Goal: Task Accomplishment & Management: Complete application form

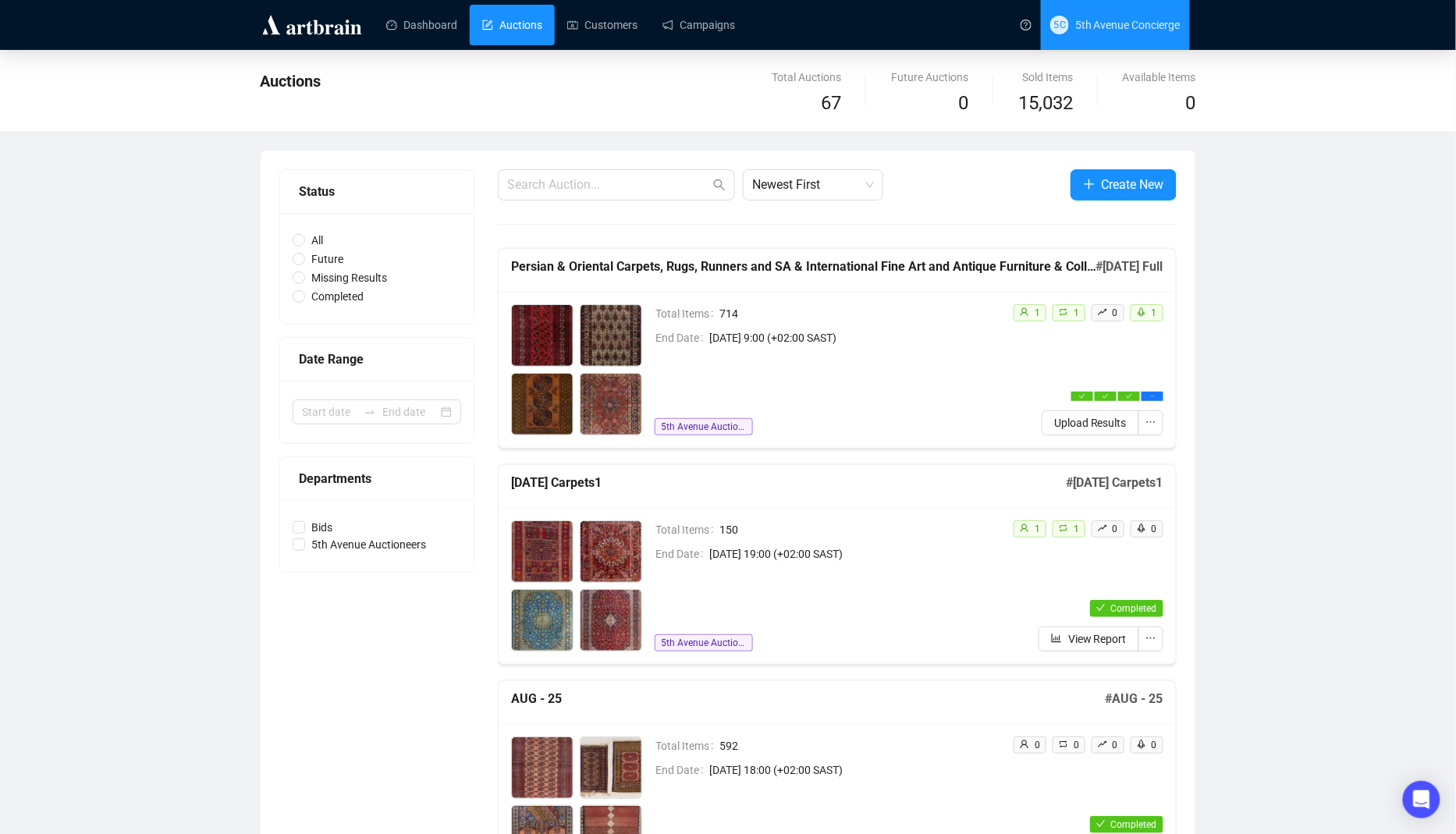
click at [1120, 23] on span "5th Avenue Concierge" at bounding box center [1128, 25] width 105 height 12
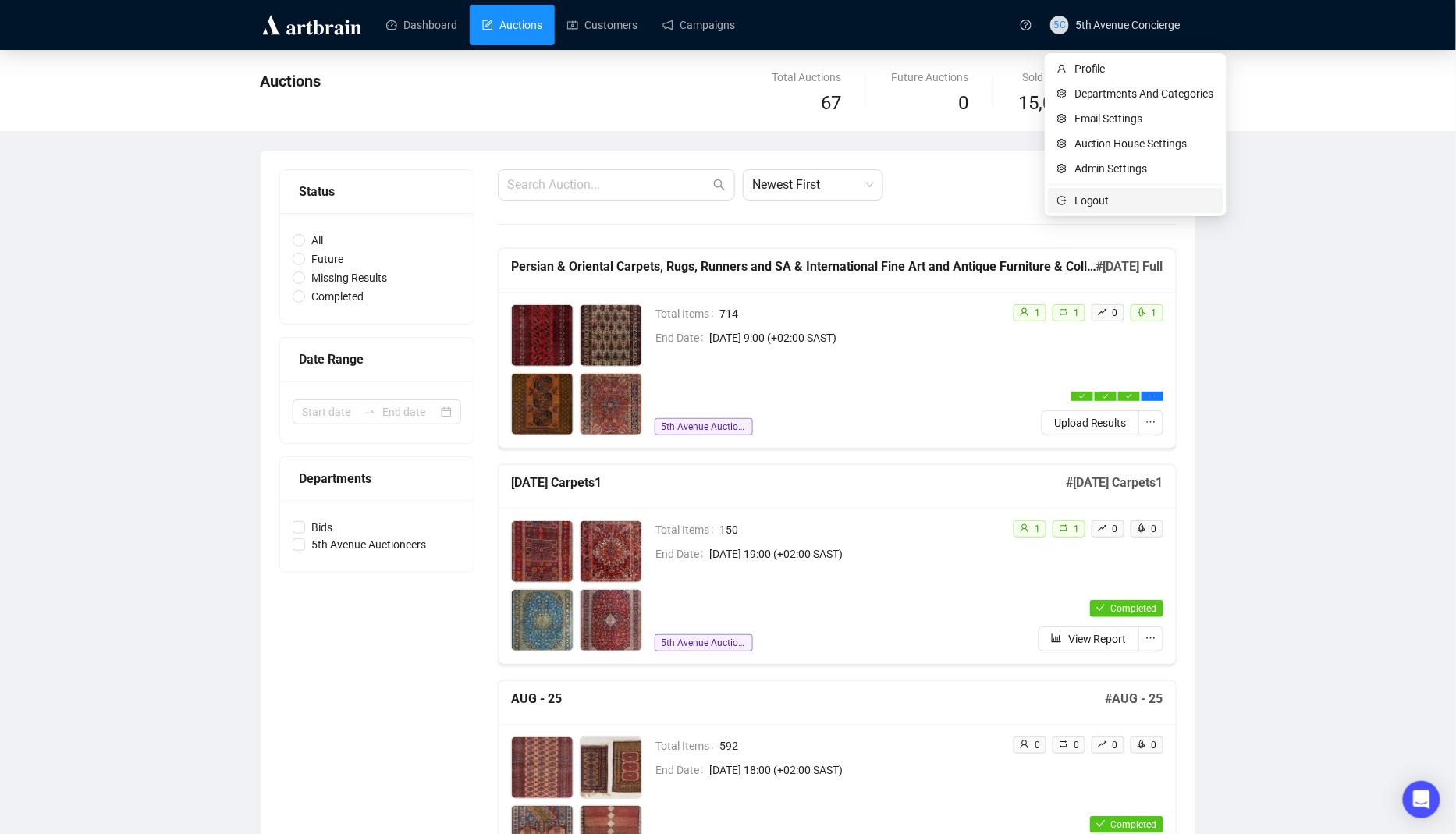
click at [1161, 195] on span "Logout" at bounding box center [1144, 201] width 140 height 18
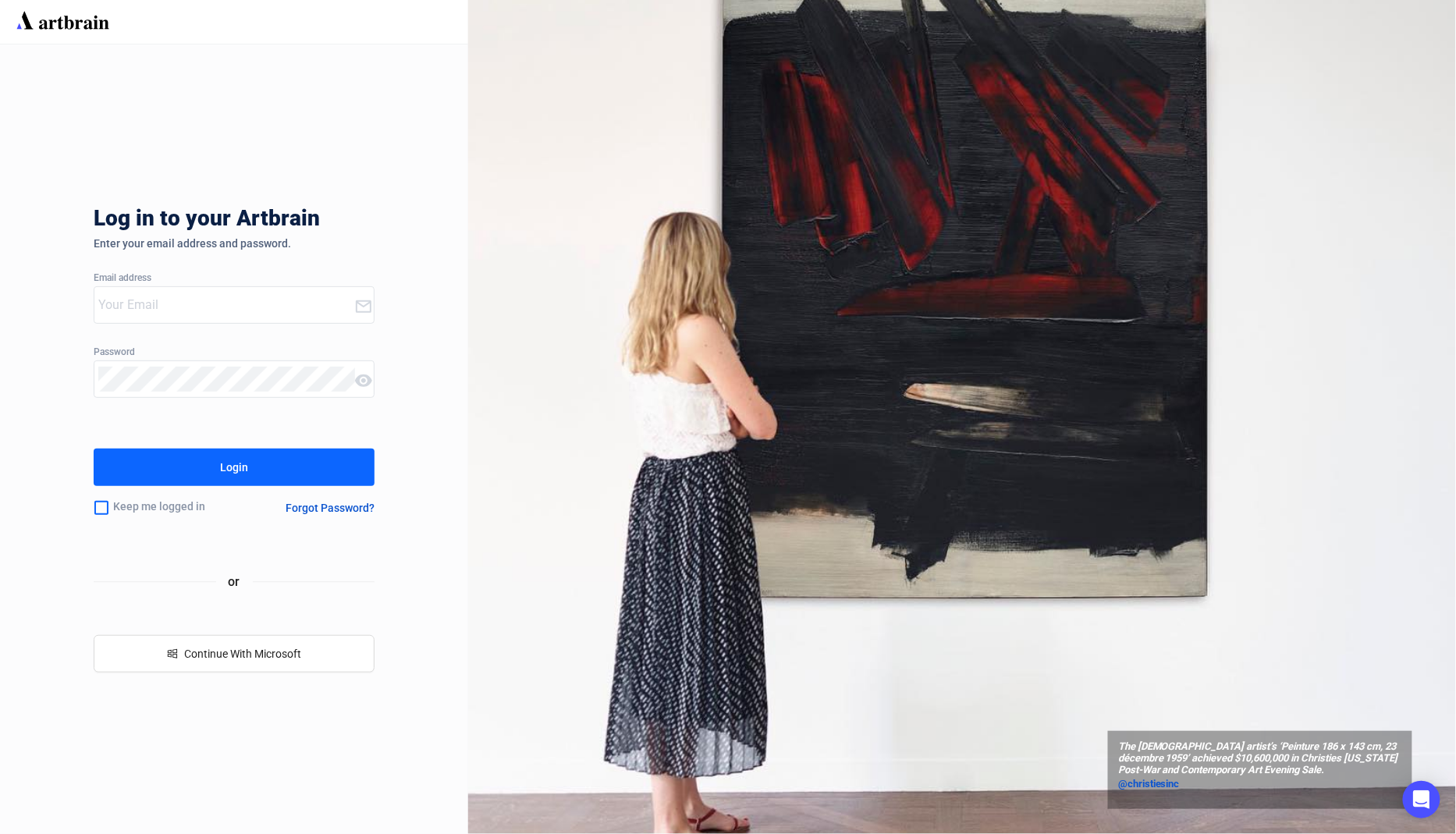
click at [268, 308] on input "email" at bounding box center [226, 305] width 256 height 25
click at [0, 833] on com-1password-button at bounding box center [0, 834] width 0 height 0
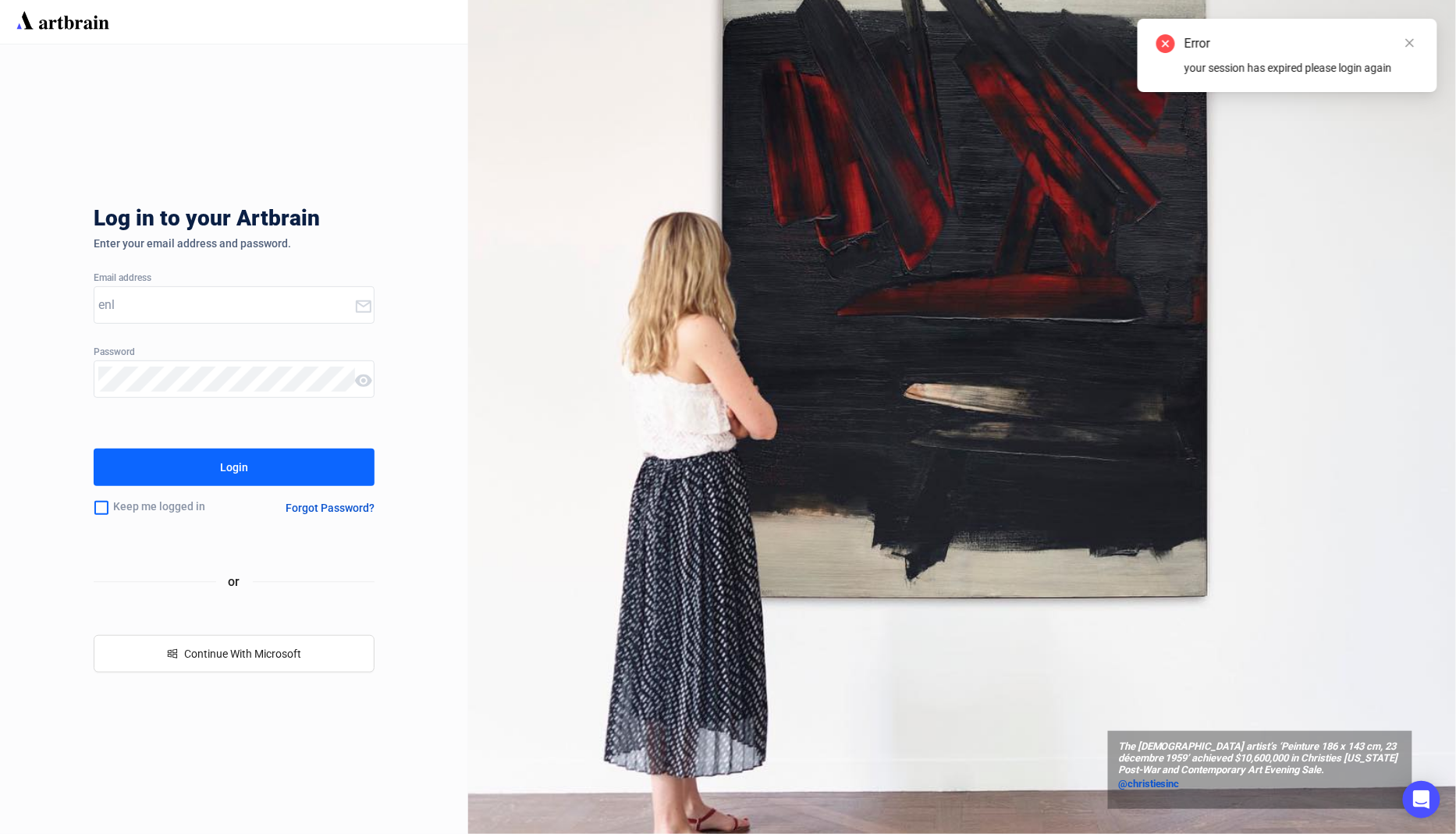
type input "[EMAIL_ADDRESS][DOMAIN_NAME]"
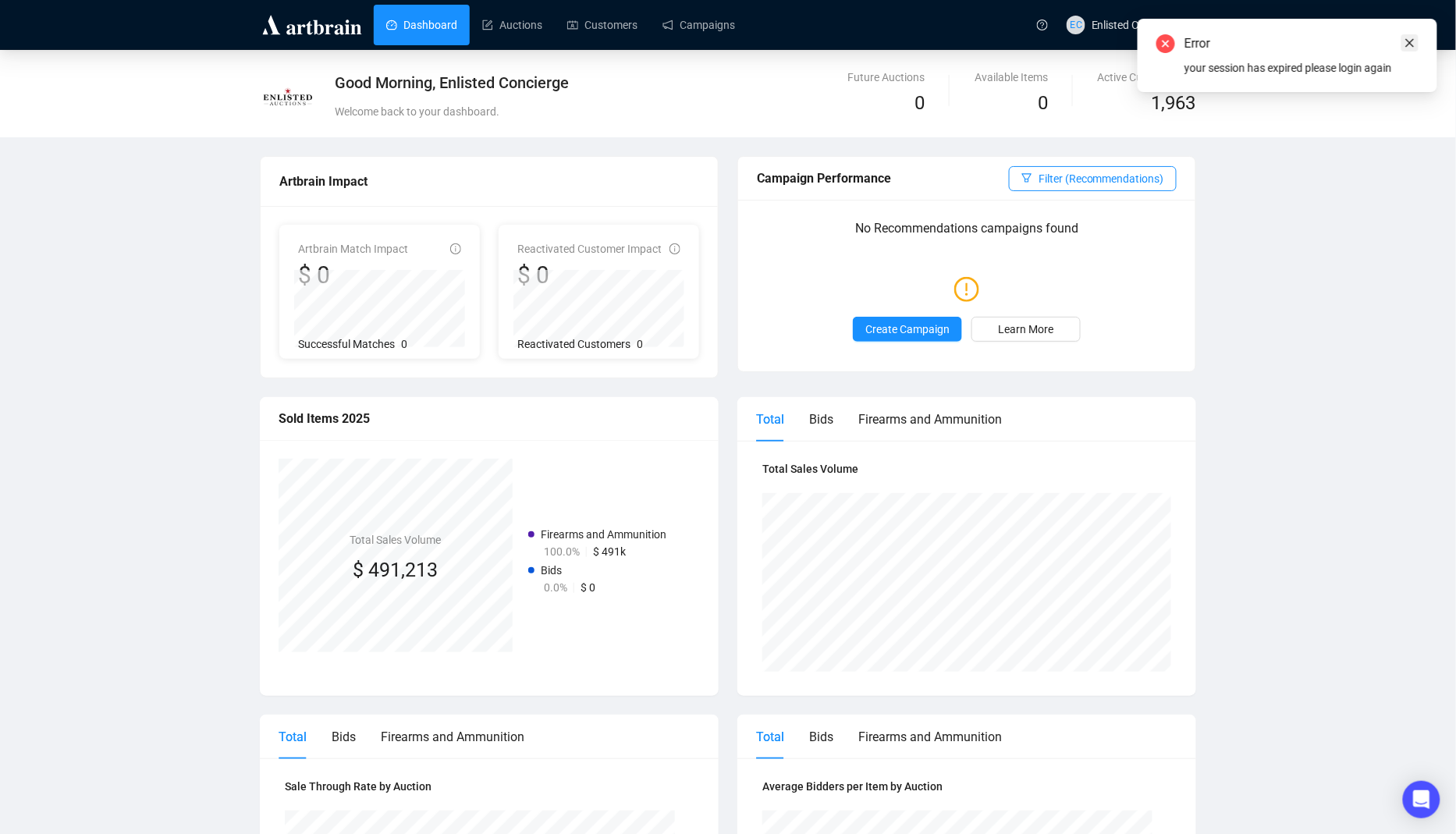
click at [1418, 46] on link "Close" at bounding box center [1410, 43] width 18 height 18
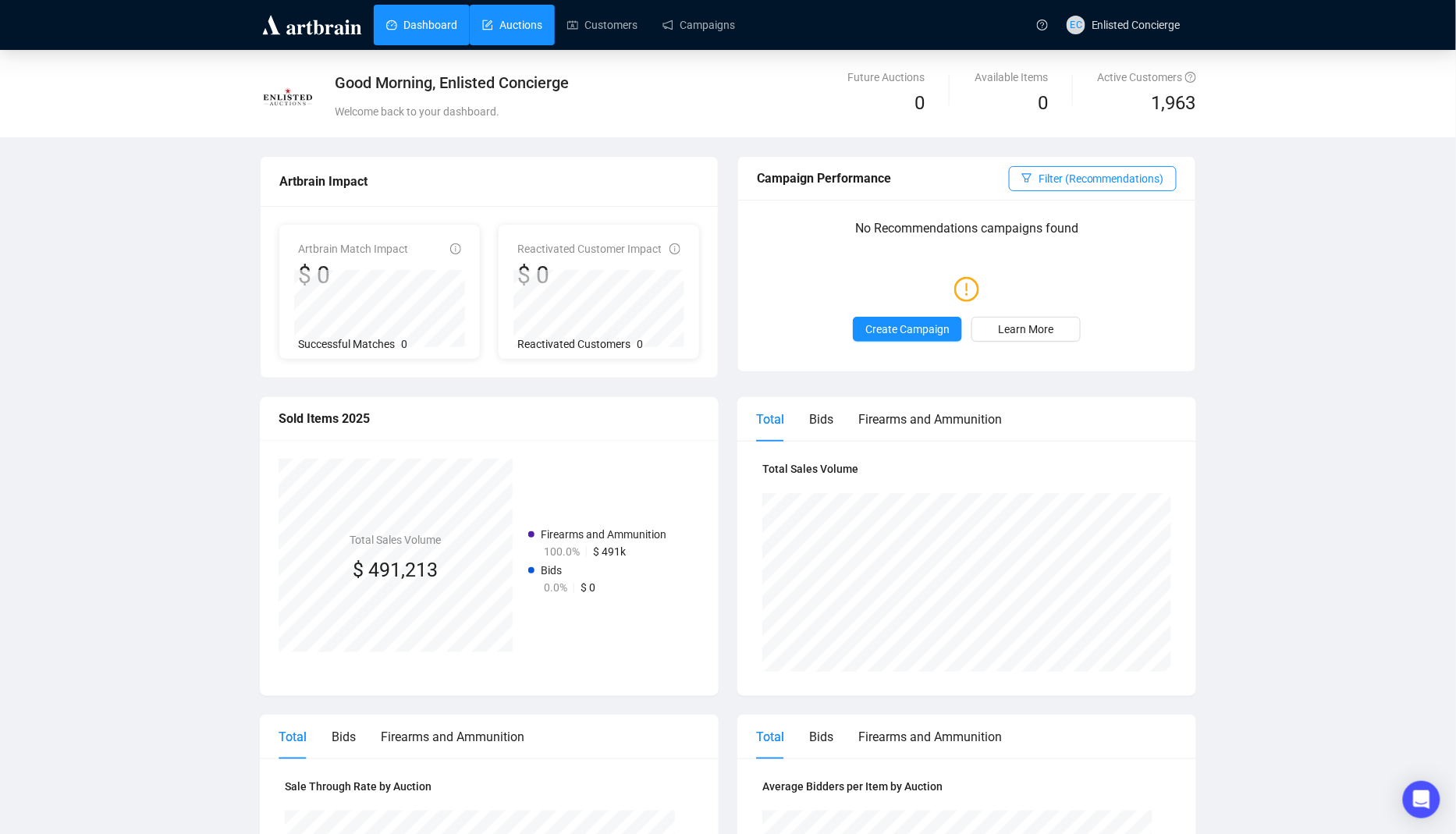
click at [523, 22] on link "Auctions" at bounding box center [512, 25] width 60 height 40
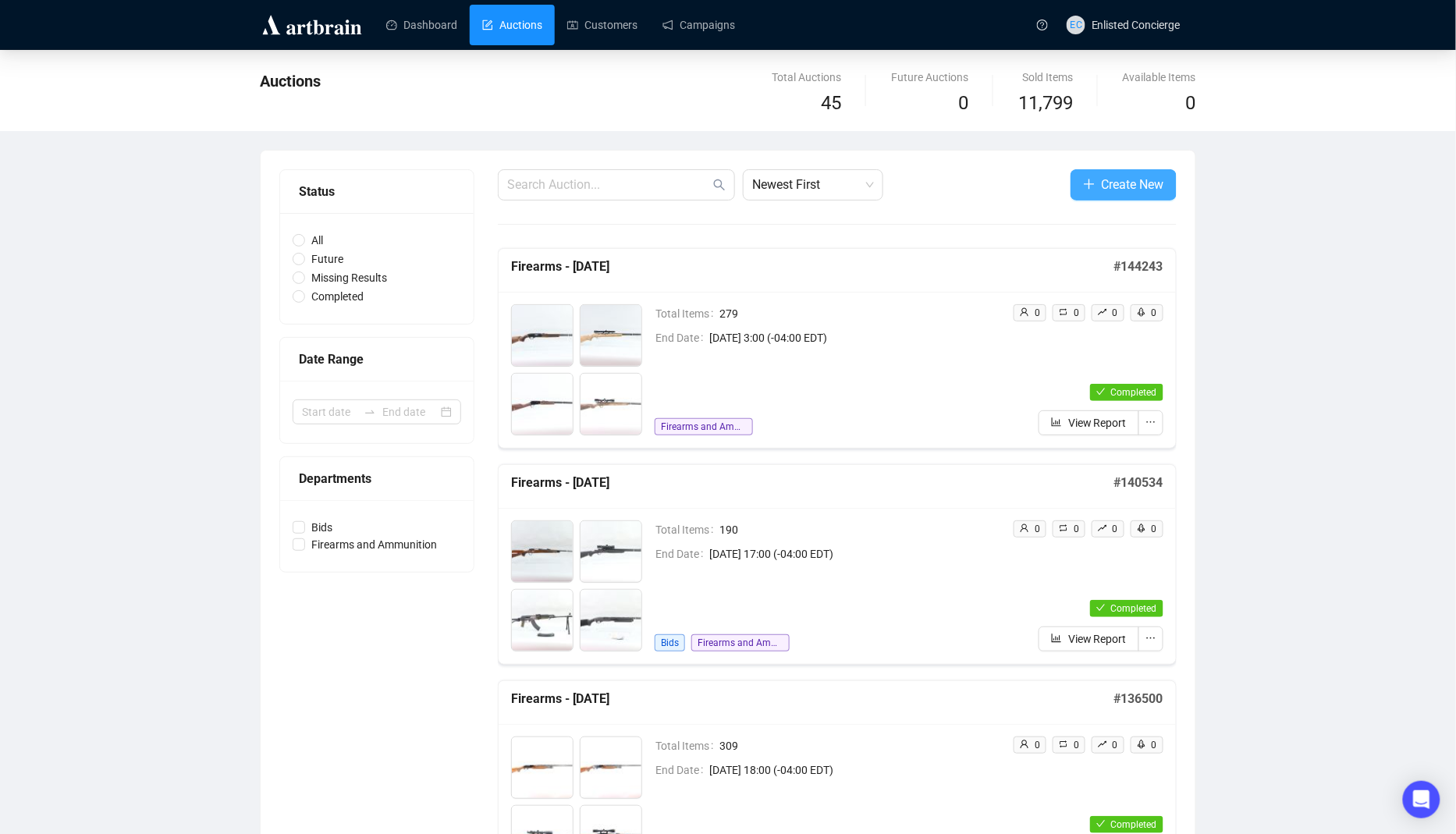
click at [1160, 187] on span "Create New" at bounding box center [1133, 184] width 62 height 19
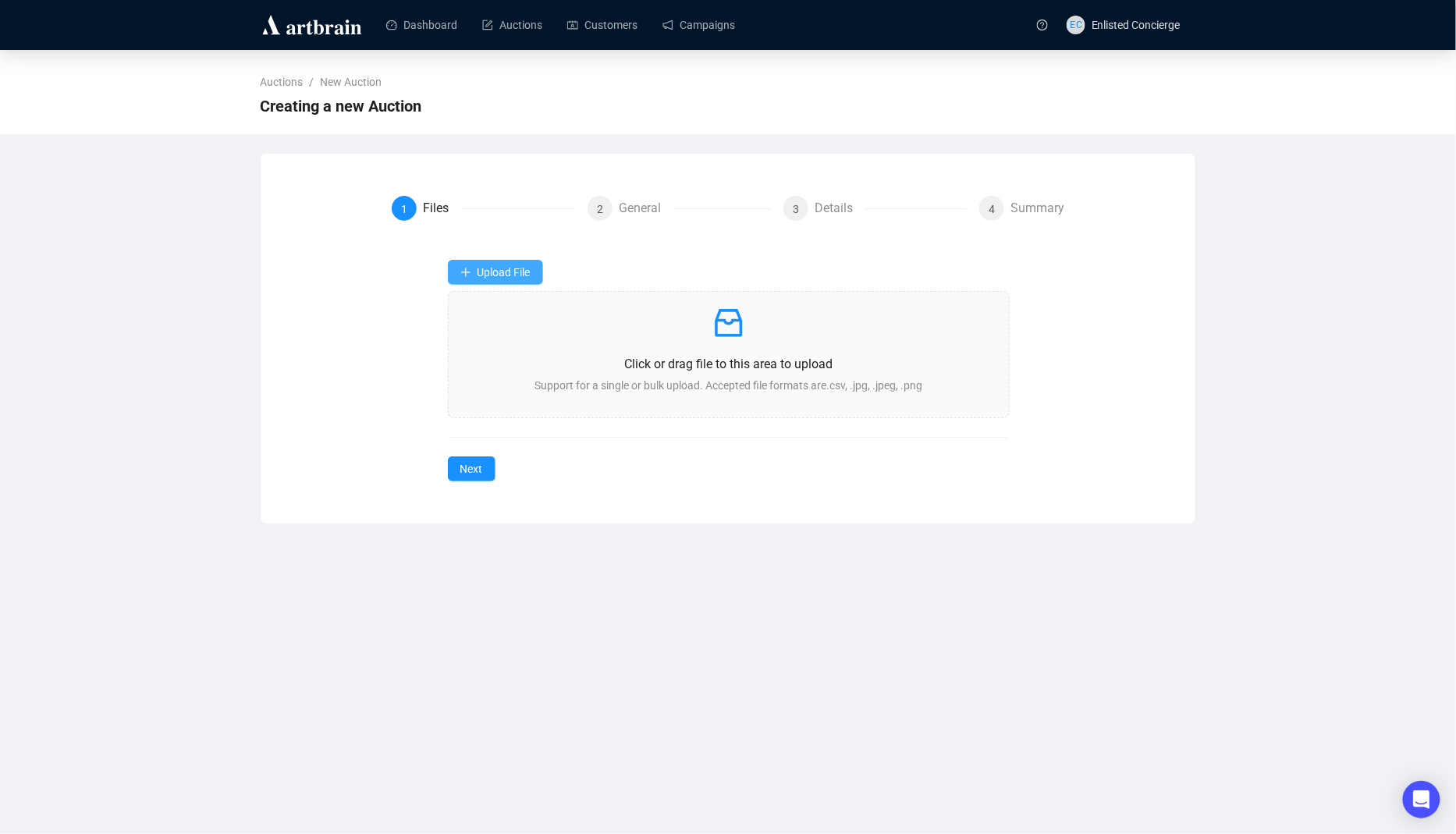
click at [493, 266] on span "Upload File" at bounding box center [504, 272] width 53 height 12
click at [501, 316] on span "Items" at bounding box center [496, 309] width 73 height 18
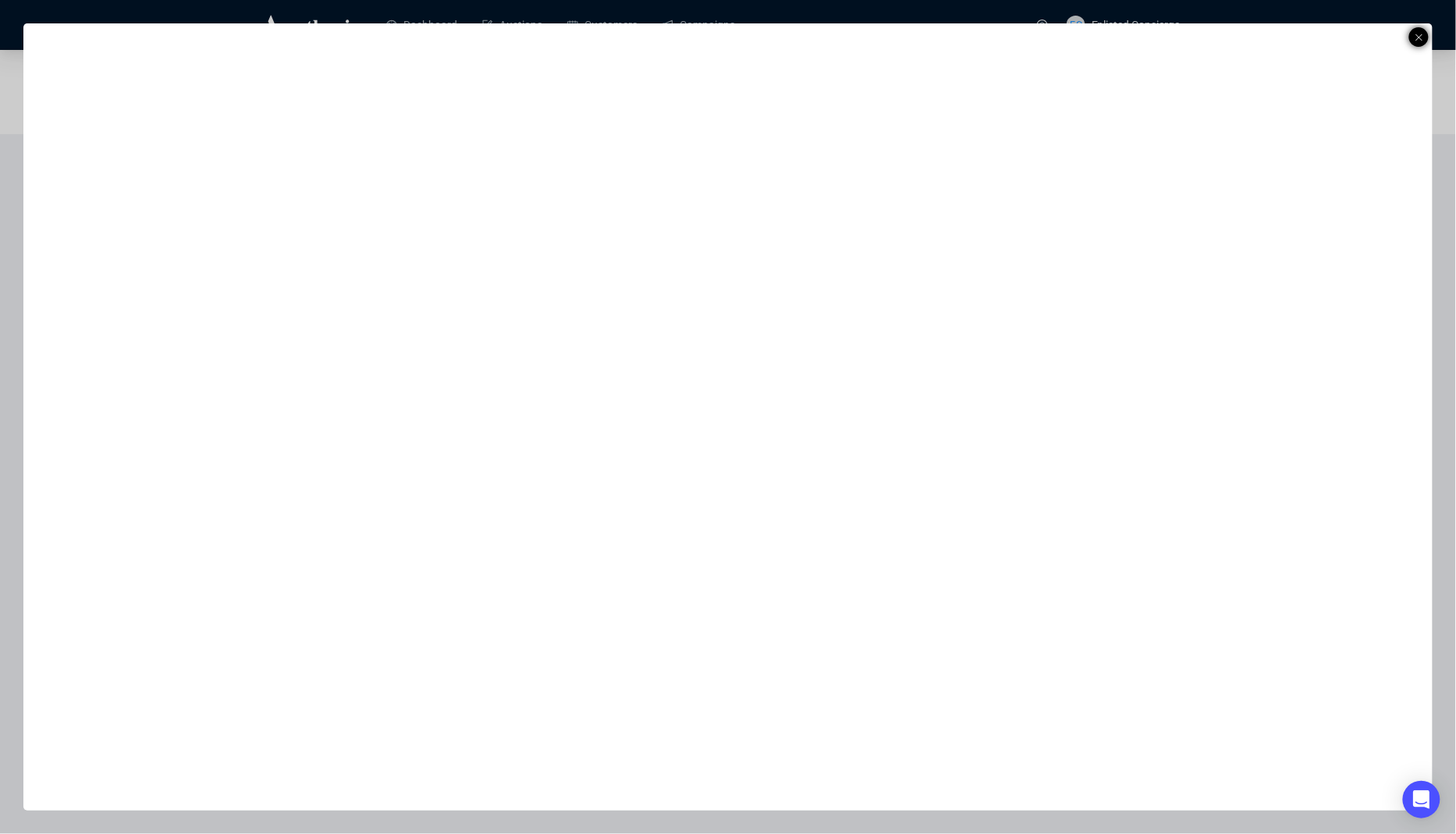
click at [1419, 38] on line at bounding box center [1419, 37] width 6 height 6
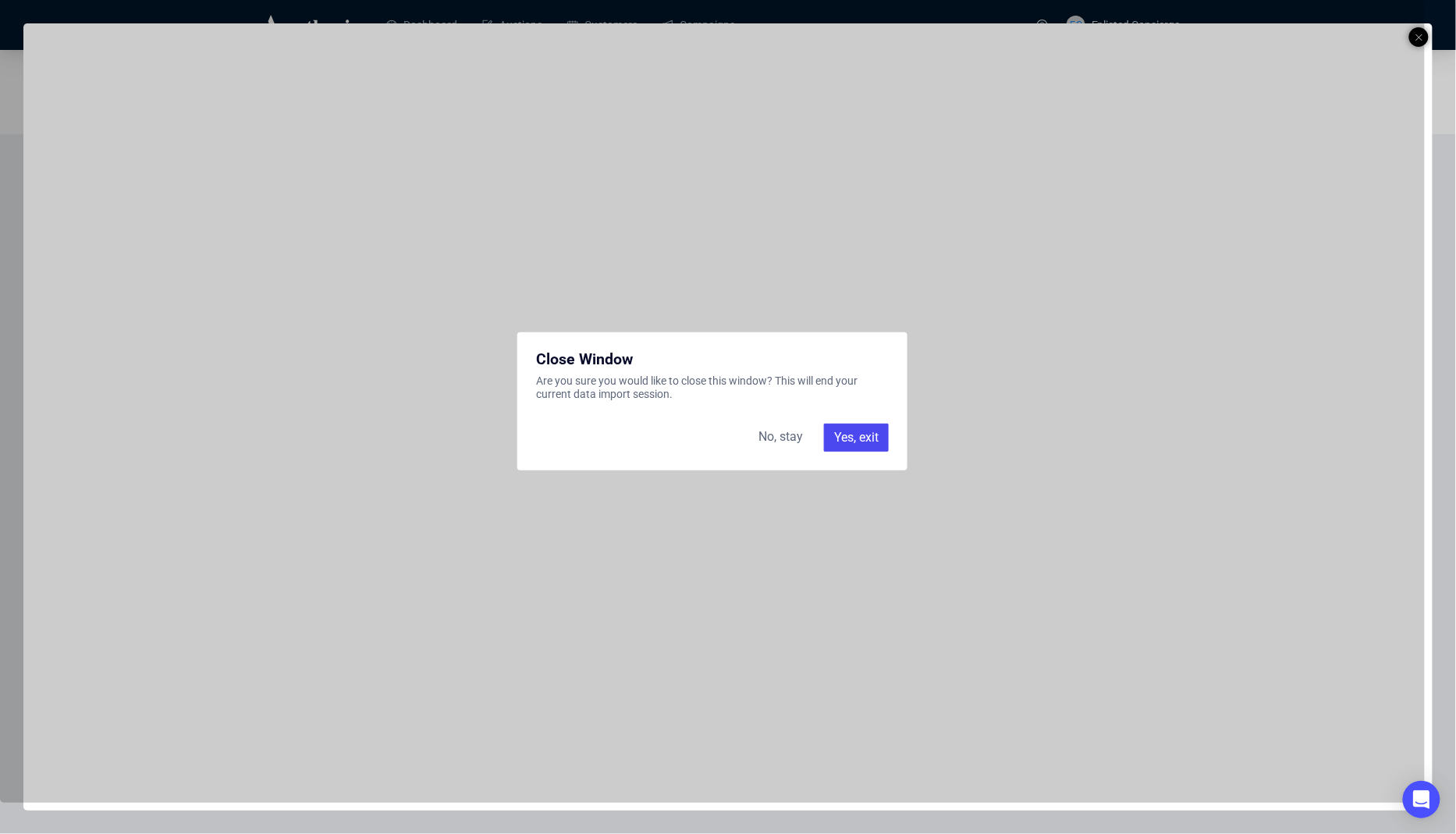
click at [870, 436] on div "Yes, exit" at bounding box center [856, 438] width 65 height 28
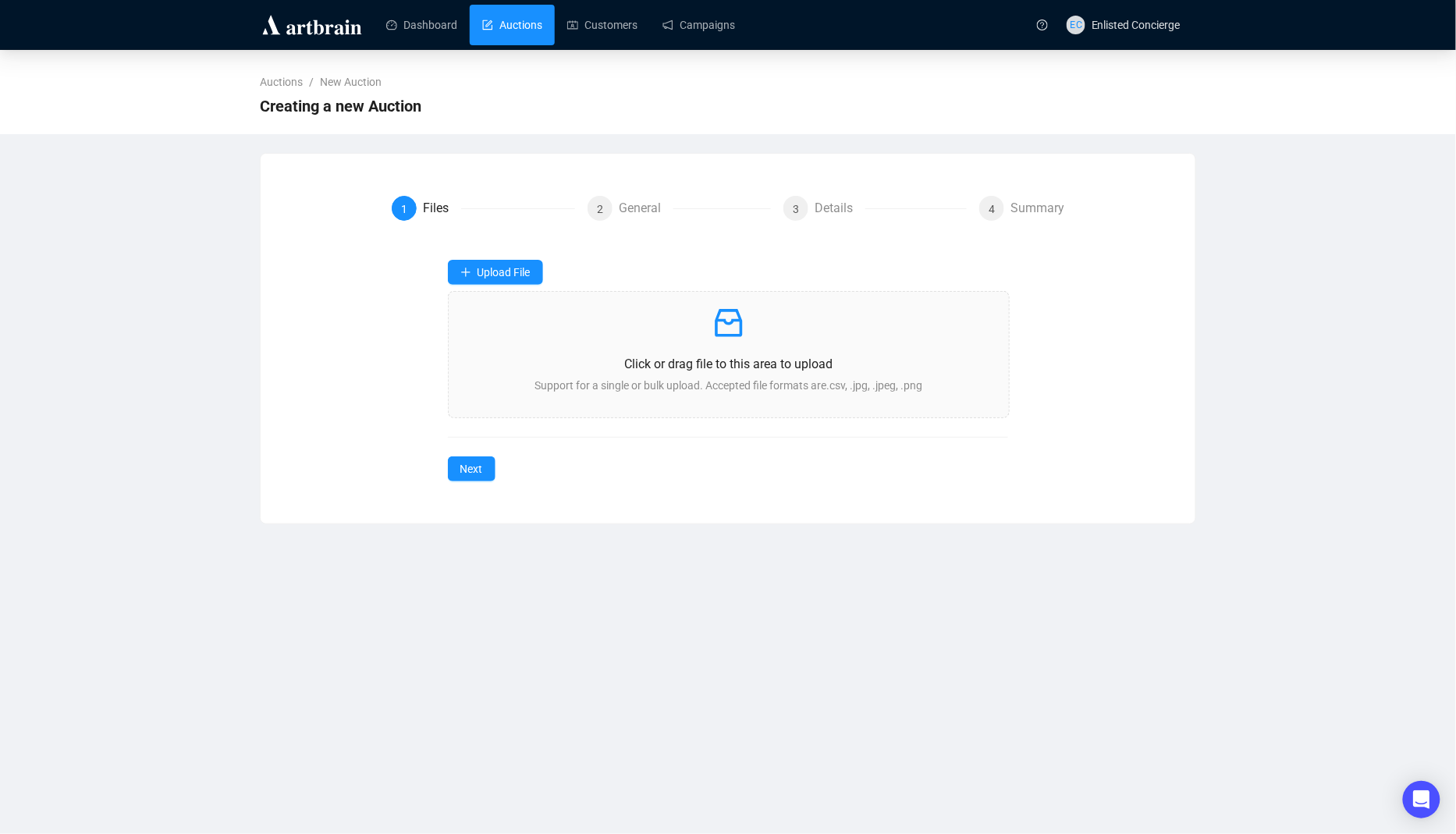
click at [522, 41] on link "Auctions" at bounding box center [512, 25] width 60 height 40
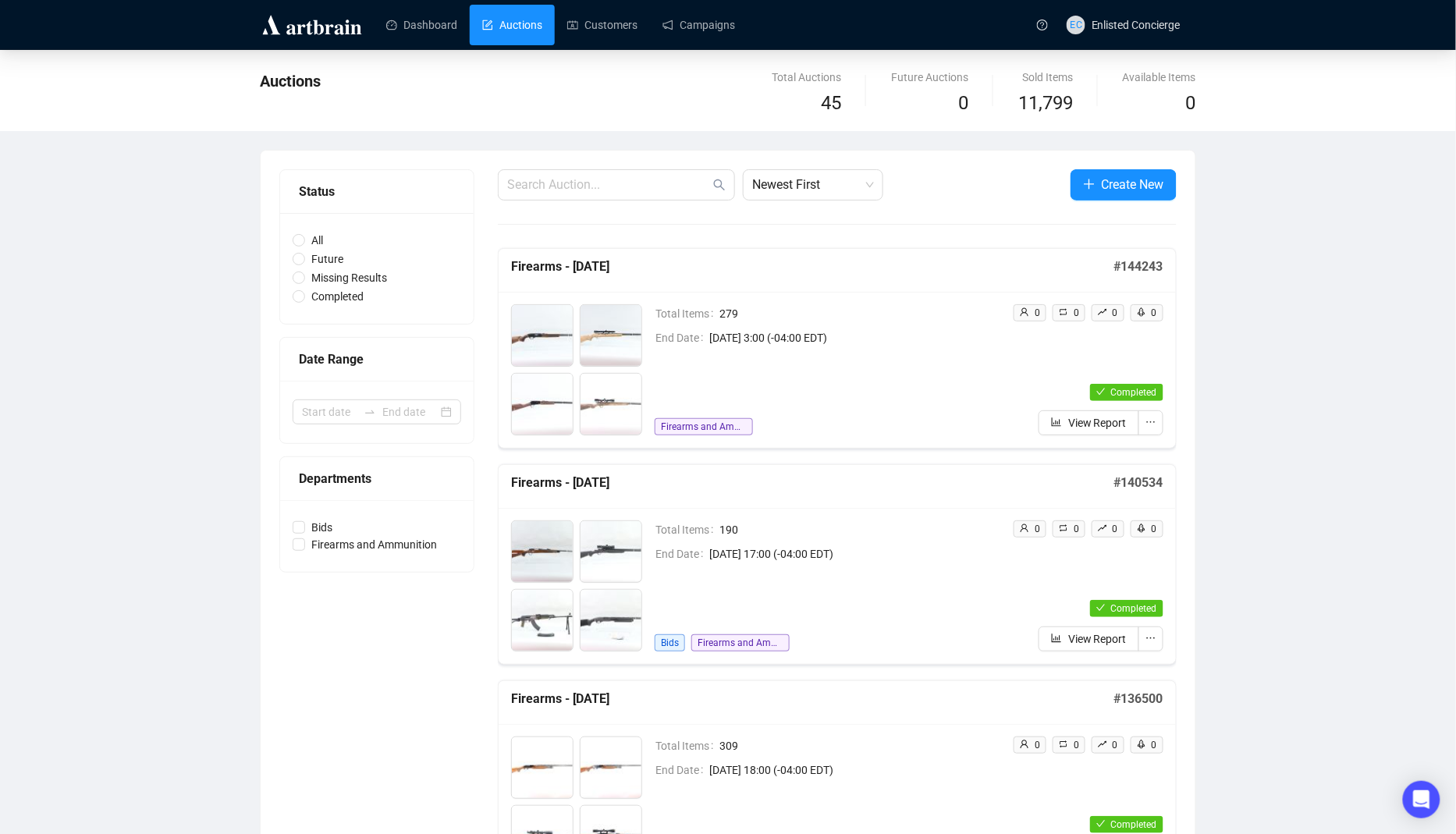
click at [774, 335] on span "[DATE] 3:00 (-04:00 EDT)" at bounding box center [854, 338] width 291 height 18
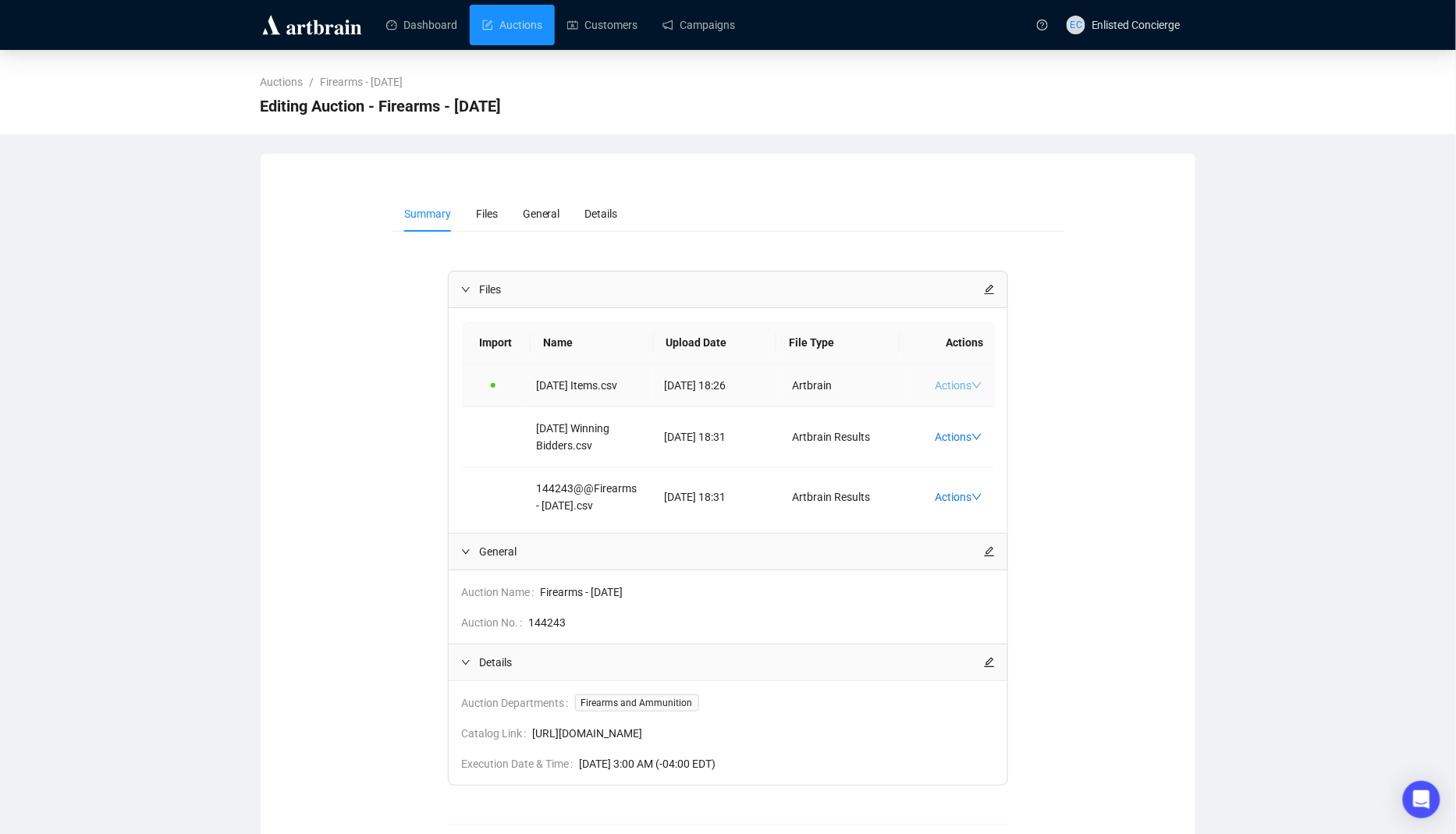
click at [956, 385] on link "Actions" at bounding box center [959, 385] width 47 height 12
click at [993, 472] on span "Download Original" at bounding box center [995, 467] width 103 height 18
click at [1061, 171] on div "Summary Files General Details Files Import Name Upload Date File Type Actions […" at bounding box center [728, 532] width 936 height 759
click at [1110, 31] on span "Enlisted Concierge" at bounding box center [1135, 25] width 89 height 12
click at [927, 63] on nav "Auctions / Firearms - [DATE]" at bounding box center [728, 75] width 936 height 32
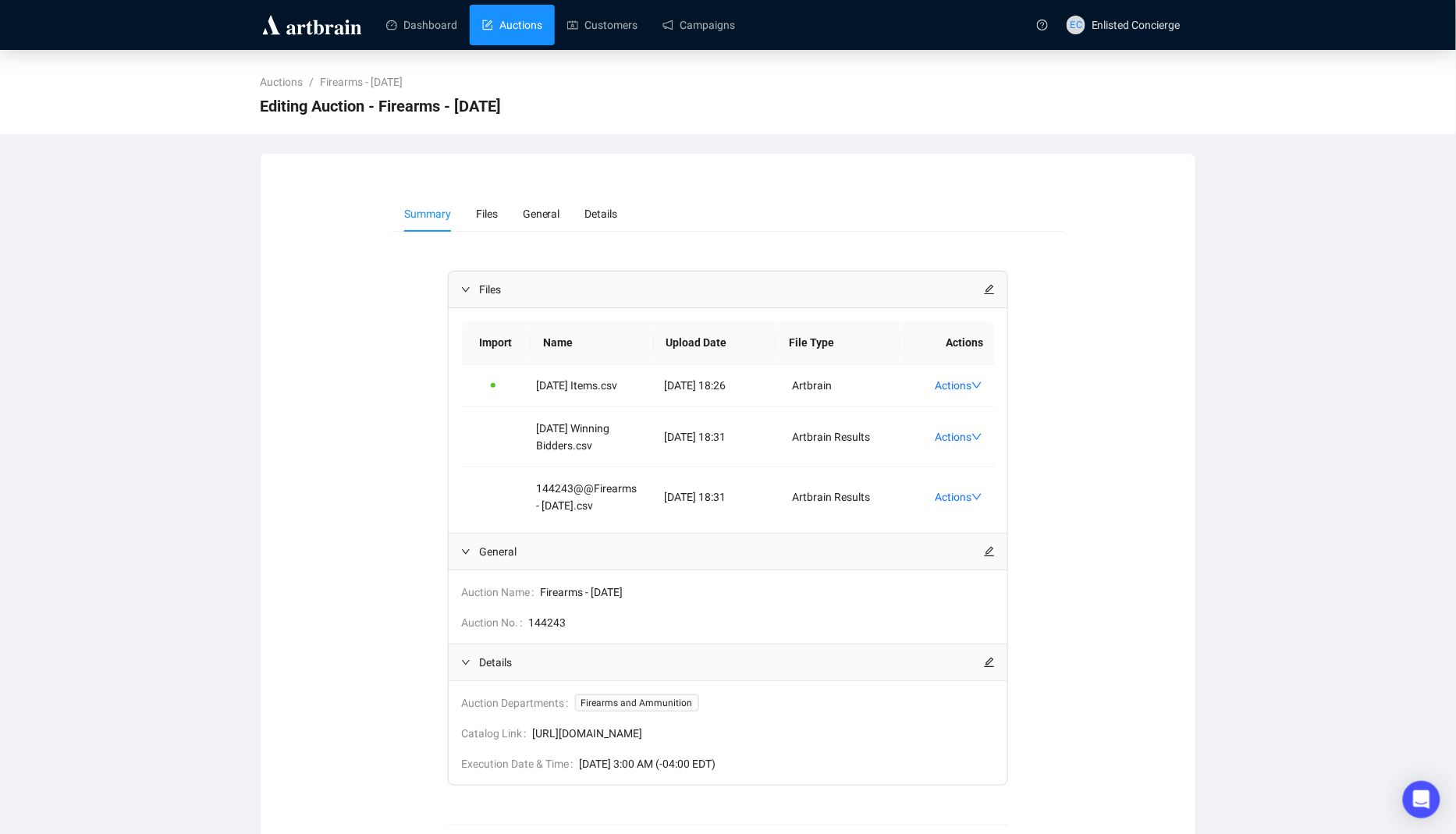
click at [522, 21] on link "Auctions" at bounding box center [512, 25] width 60 height 40
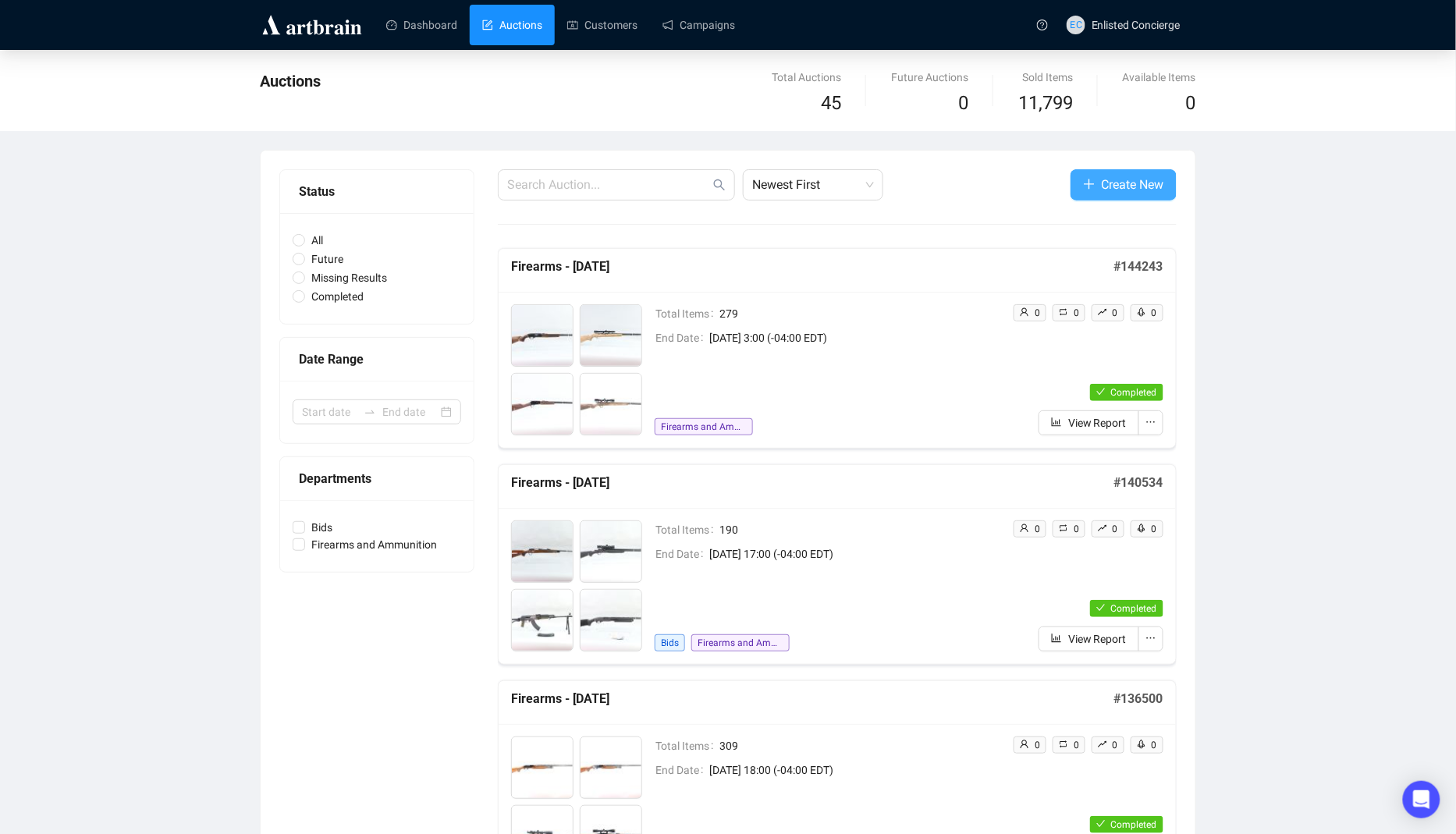
click at [1124, 176] on span "Create New" at bounding box center [1133, 184] width 62 height 19
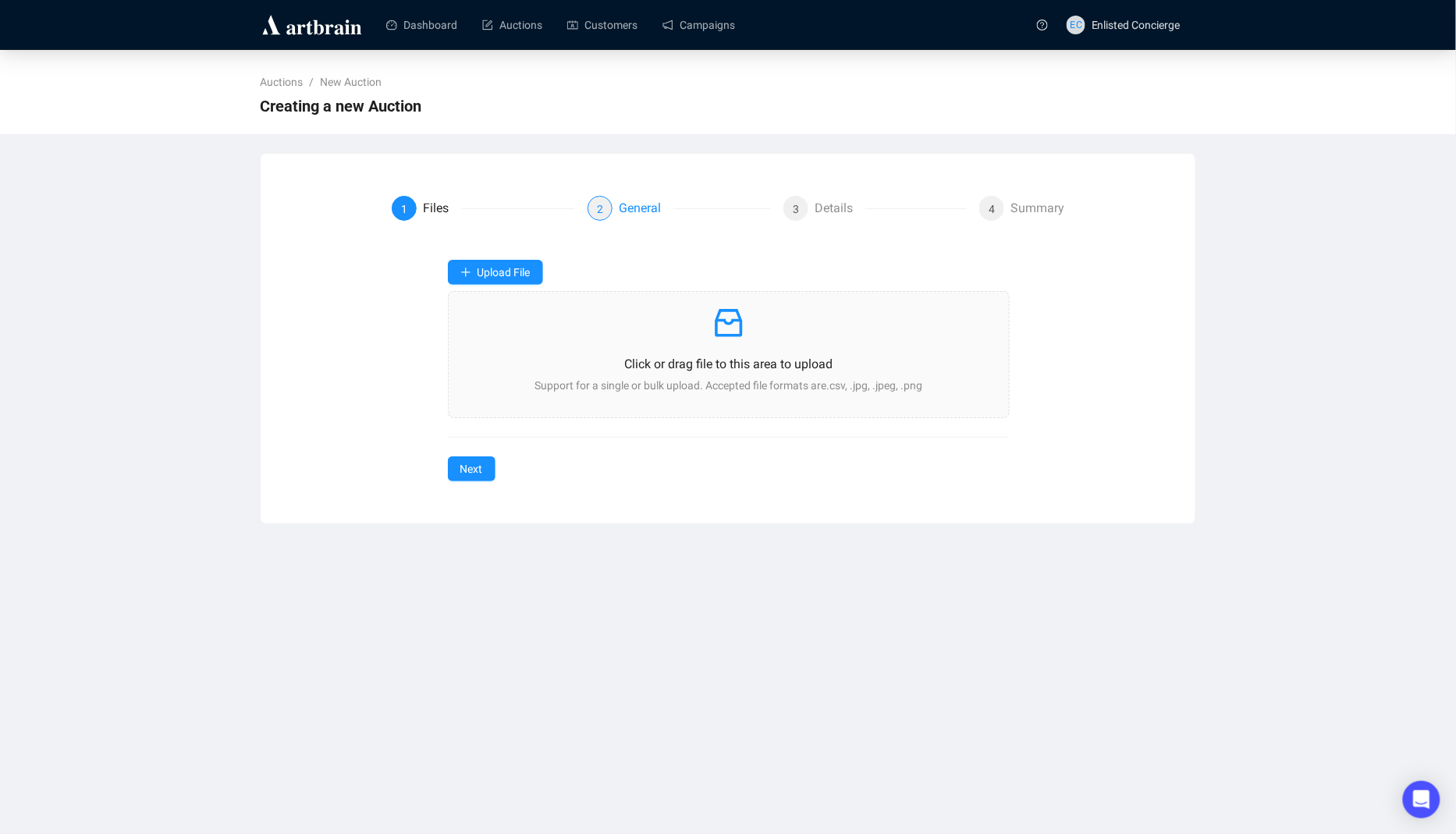
click at [636, 201] on div "General" at bounding box center [646, 208] width 54 height 25
click at [838, 198] on div "Details" at bounding box center [840, 208] width 51 height 25
click at [1023, 205] on div "Summary" at bounding box center [1037, 208] width 54 height 25
click at [507, 288] on div "Upload File Click or drag file to this area to upload Support for a single or b…" at bounding box center [728, 339] width 561 height 158
click at [518, 267] on span "Upload File" at bounding box center [504, 272] width 53 height 12
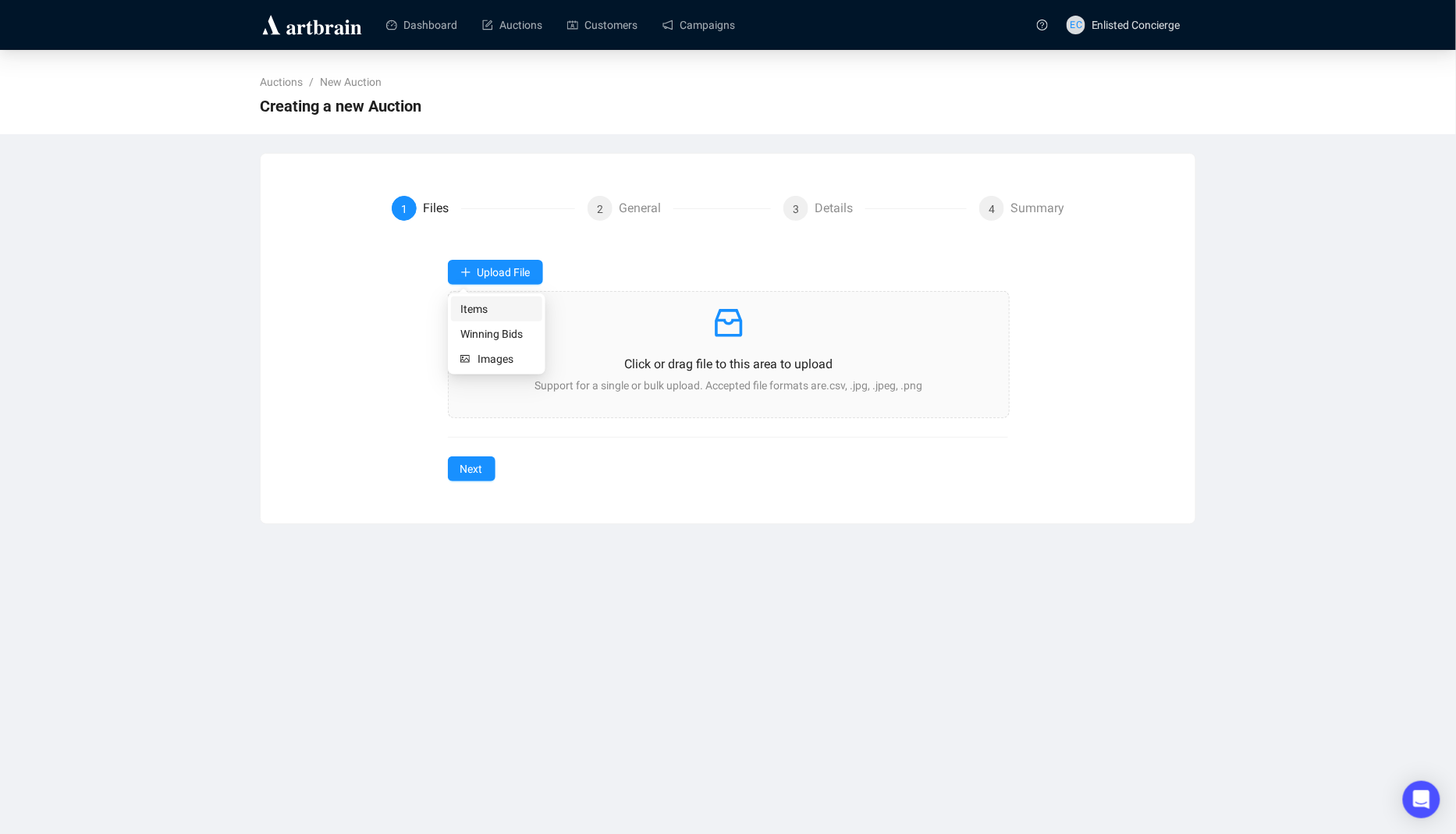
click at [501, 302] on span "Items" at bounding box center [496, 309] width 73 height 18
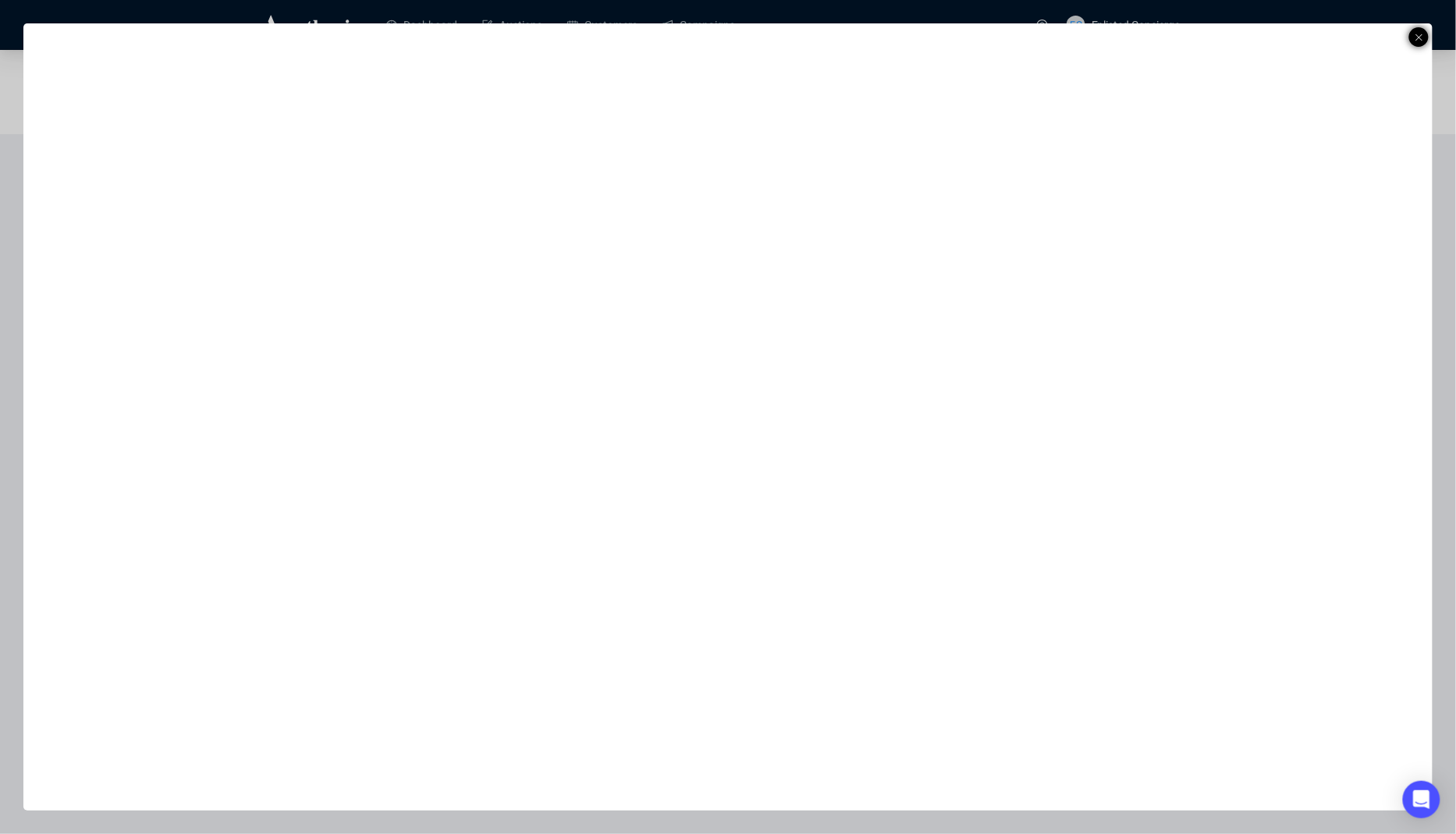
click at [1424, 35] on div at bounding box center [1419, 37] width 19 height 19
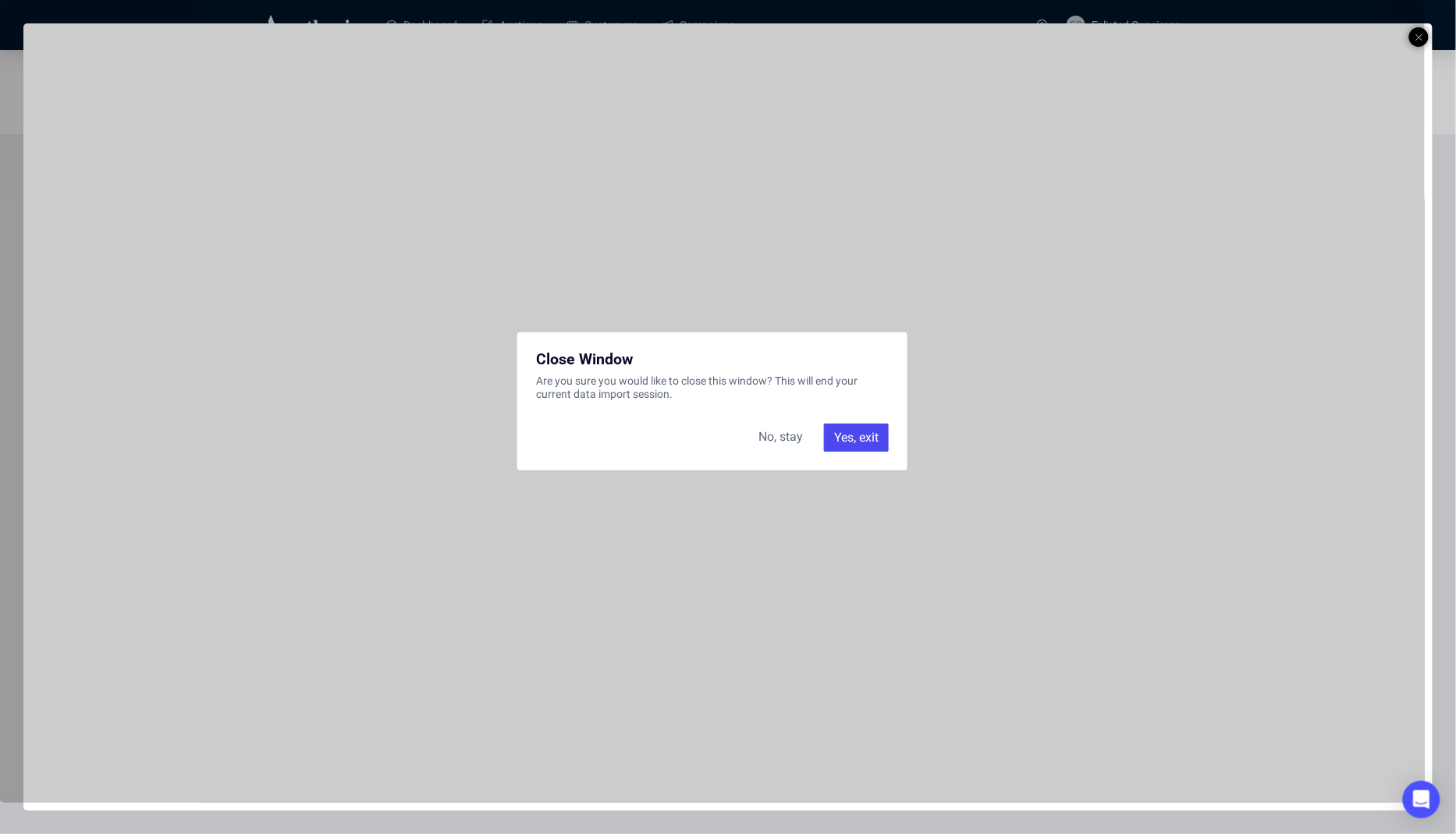
click at [870, 432] on div "Yes, exit" at bounding box center [856, 438] width 65 height 28
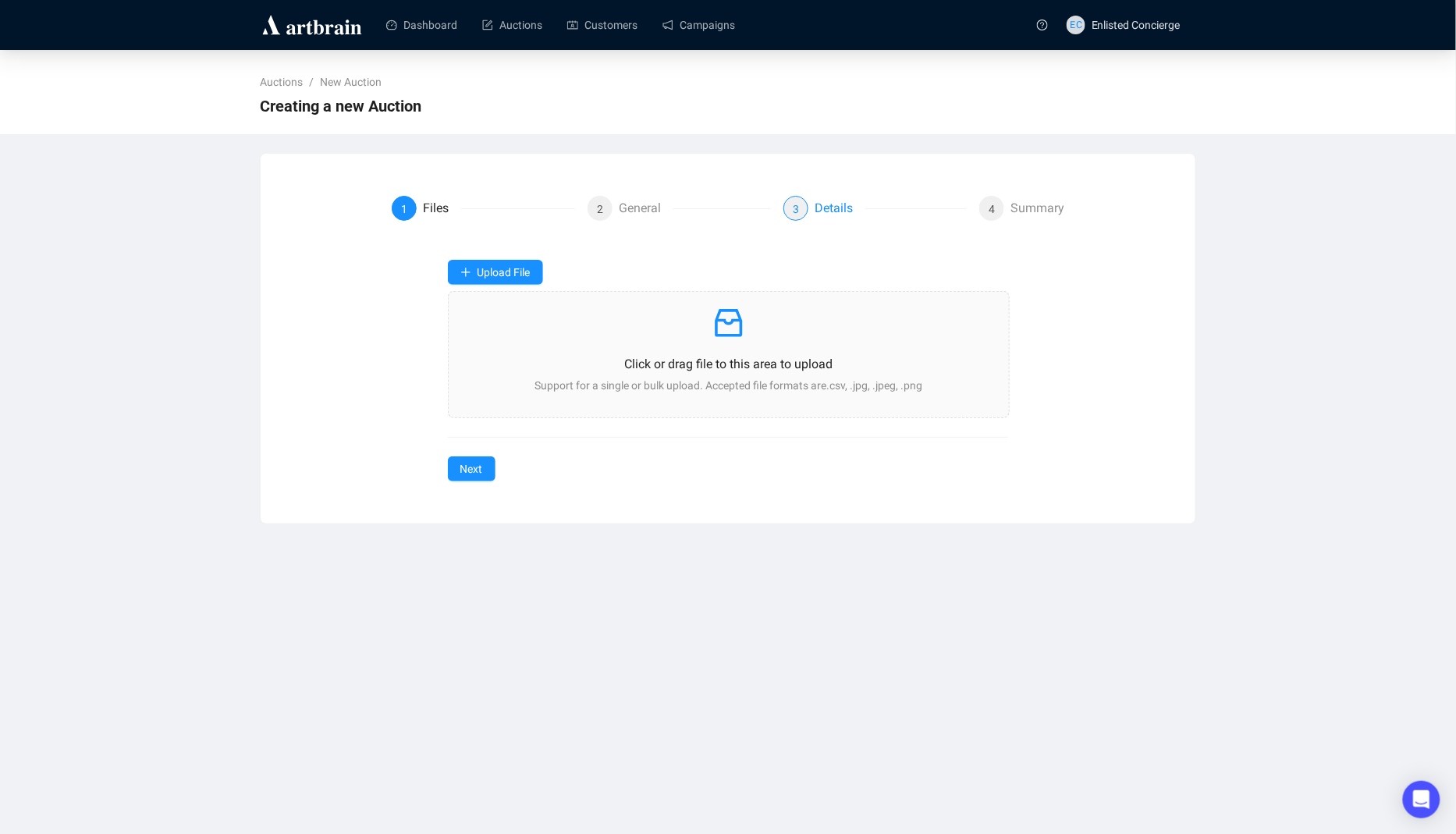
click at [826, 210] on div "Details" at bounding box center [840, 208] width 51 height 25
click at [1027, 211] on div "Summary" at bounding box center [1037, 208] width 54 height 25
click at [543, 30] on link "Auctions" at bounding box center [512, 25] width 60 height 40
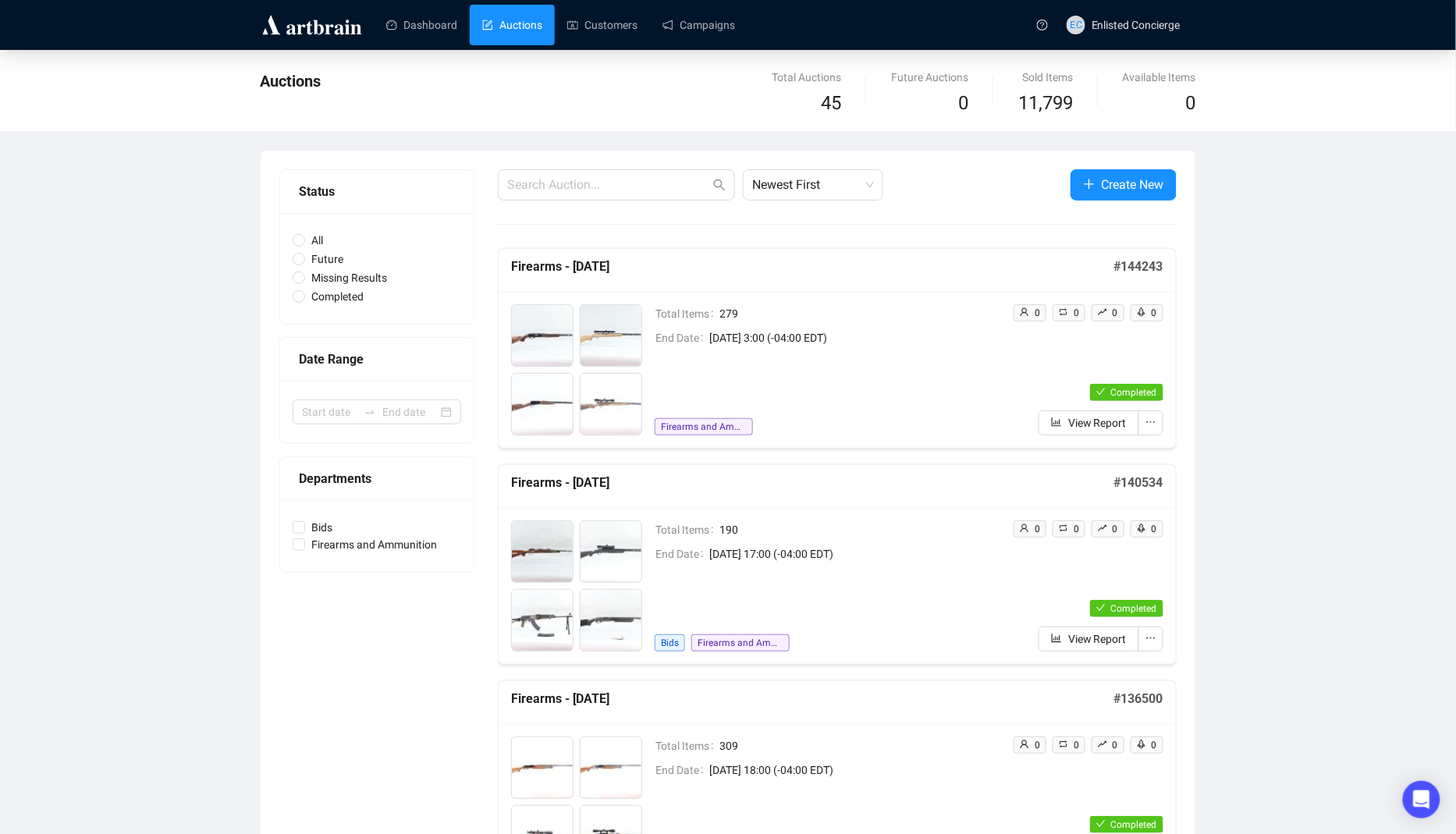
click at [965, 396] on div "Total Items 279 End Date [DATE] 3:00 (-04:00 EDT) Firearms and Ammunition" at bounding box center [828, 370] width 346 height 131
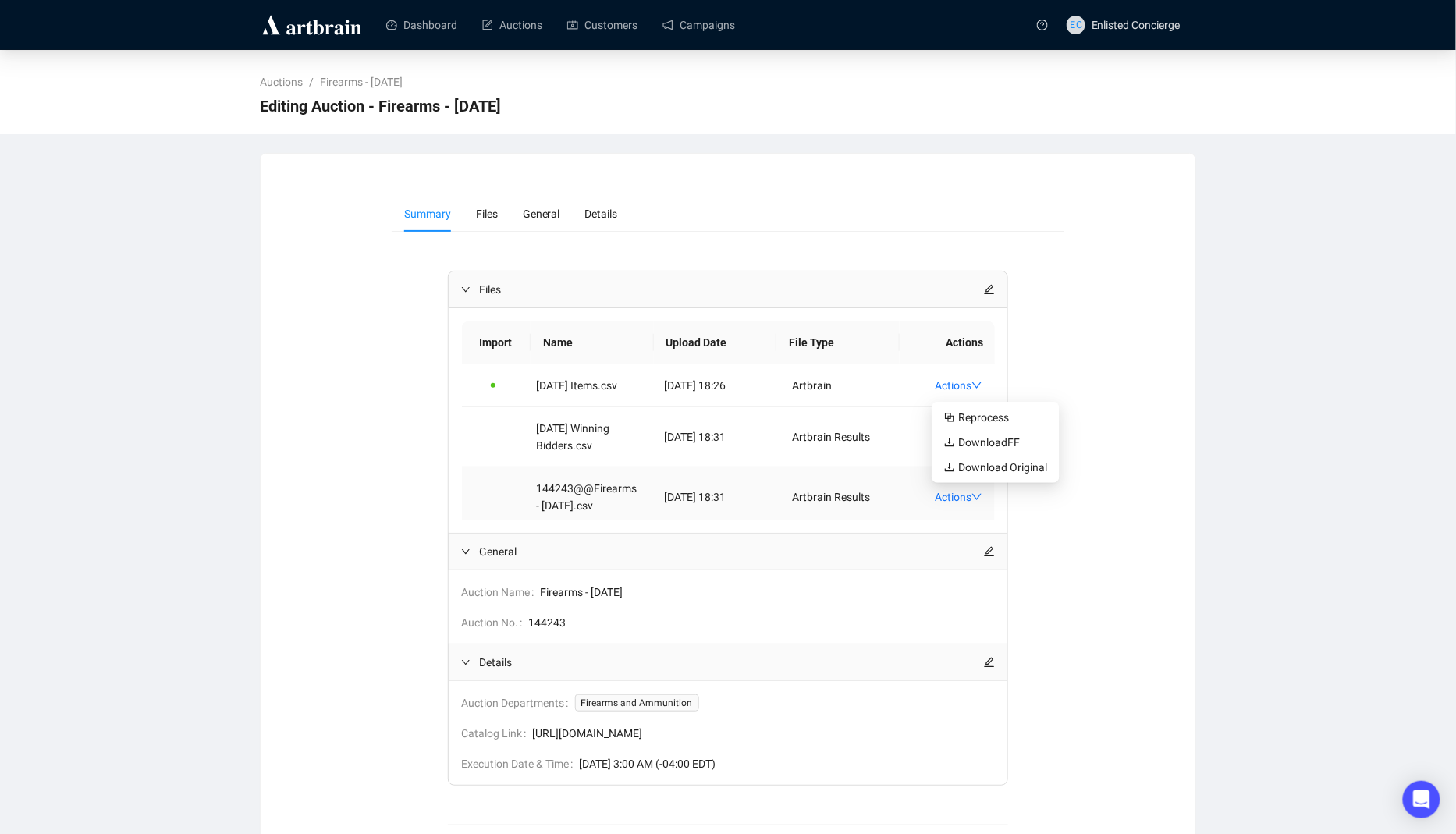
click at [698, 507] on td "[DATE] 18:31" at bounding box center [717, 497] width 128 height 60
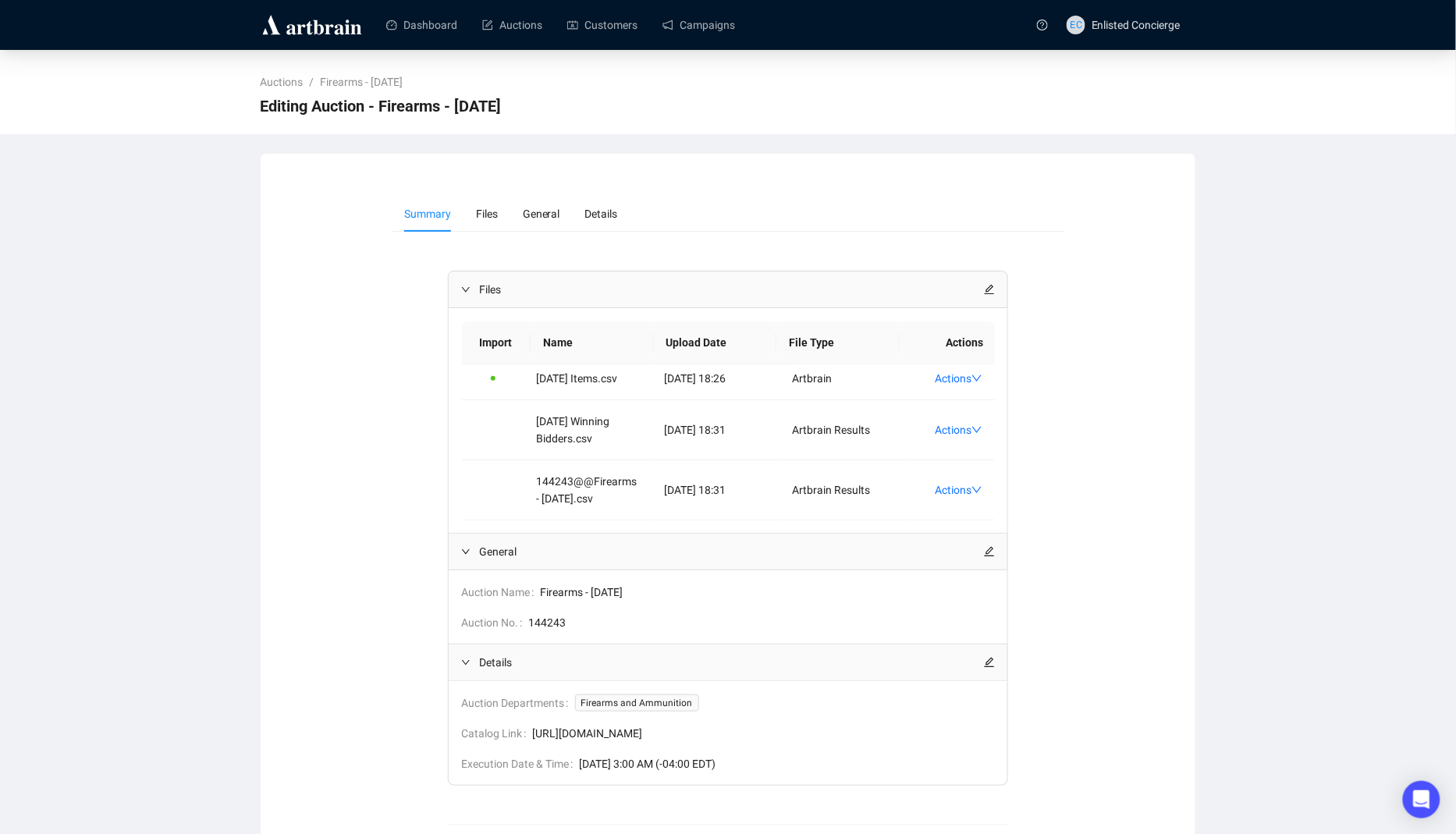
click at [643, 731] on span "[URL][DOMAIN_NAME]" at bounding box center [764, 734] width 463 height 18
copy span "[URL][DOMAIN_NAME]"
click at [493, 221] on li "Files" at bounding box center [487, 213] width 47 height 36
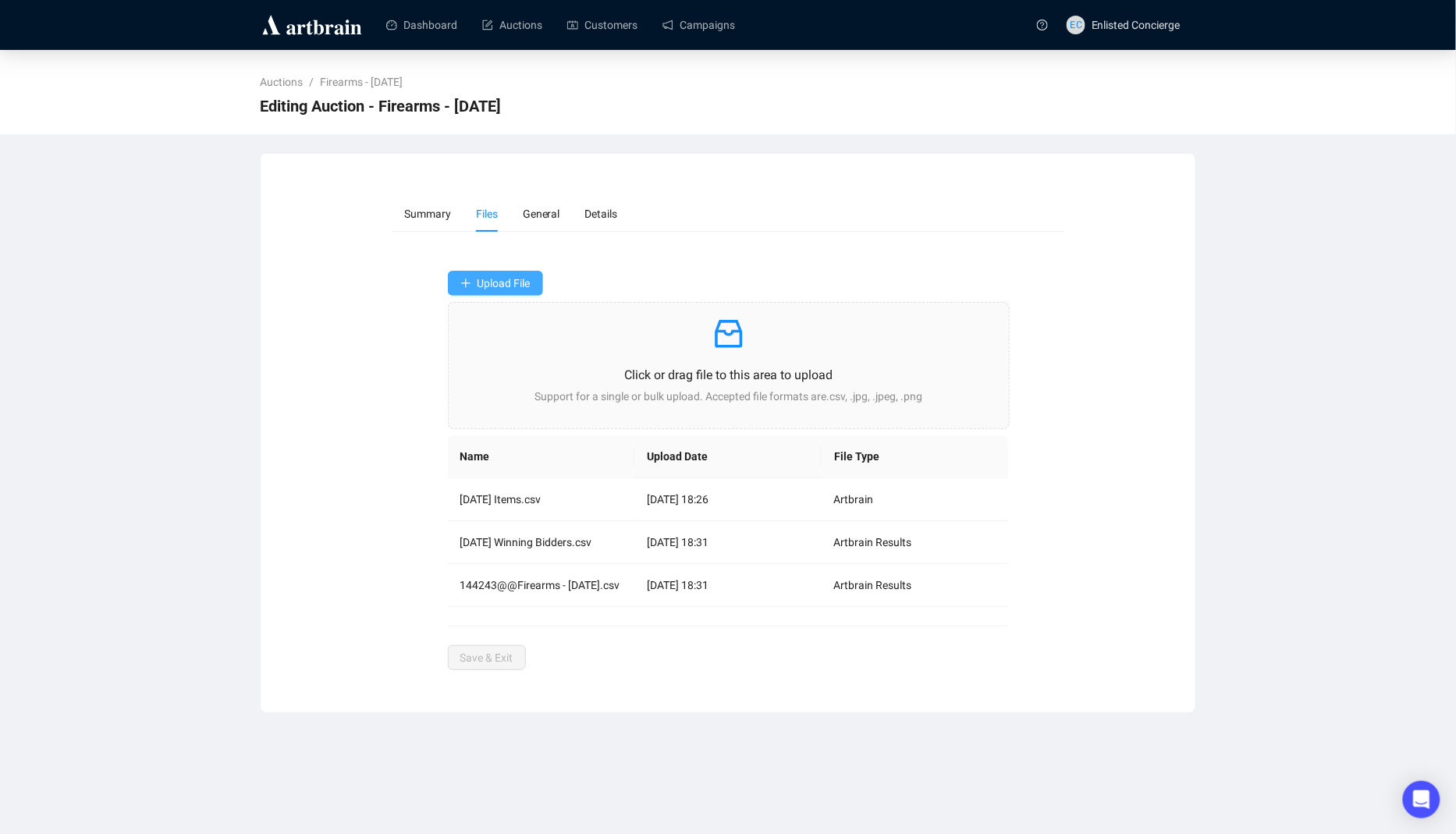
click at [524, 284] on span "Upload File" at bounding box center [504, 283] width 53 height 12
click at [530, 34] on link "Auctions" at bounding box center [512, 25] width 60 height 40
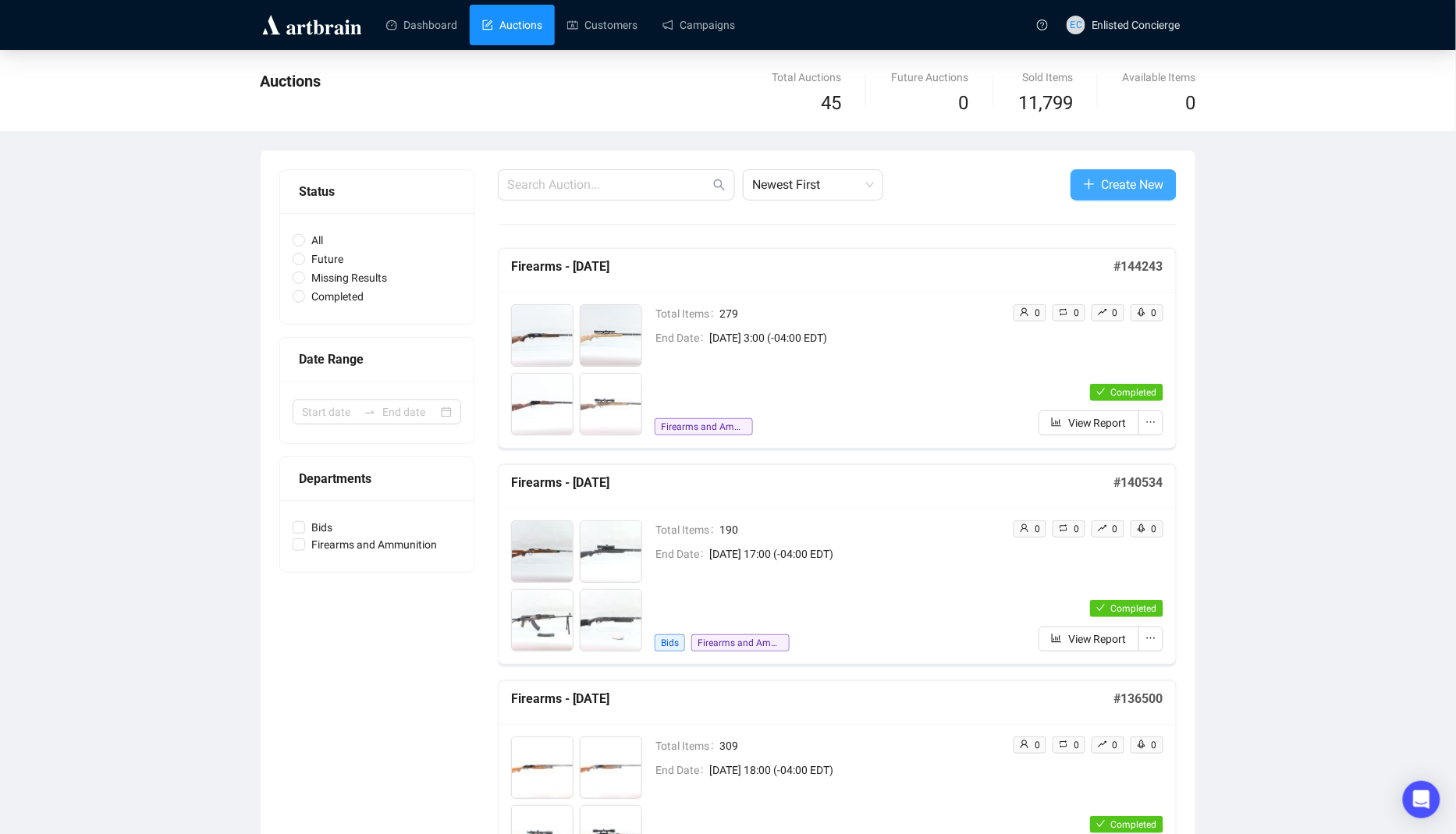
click at [1124, 186] on span "Create New" at bounding box center [1133, 184] width 62 height 19
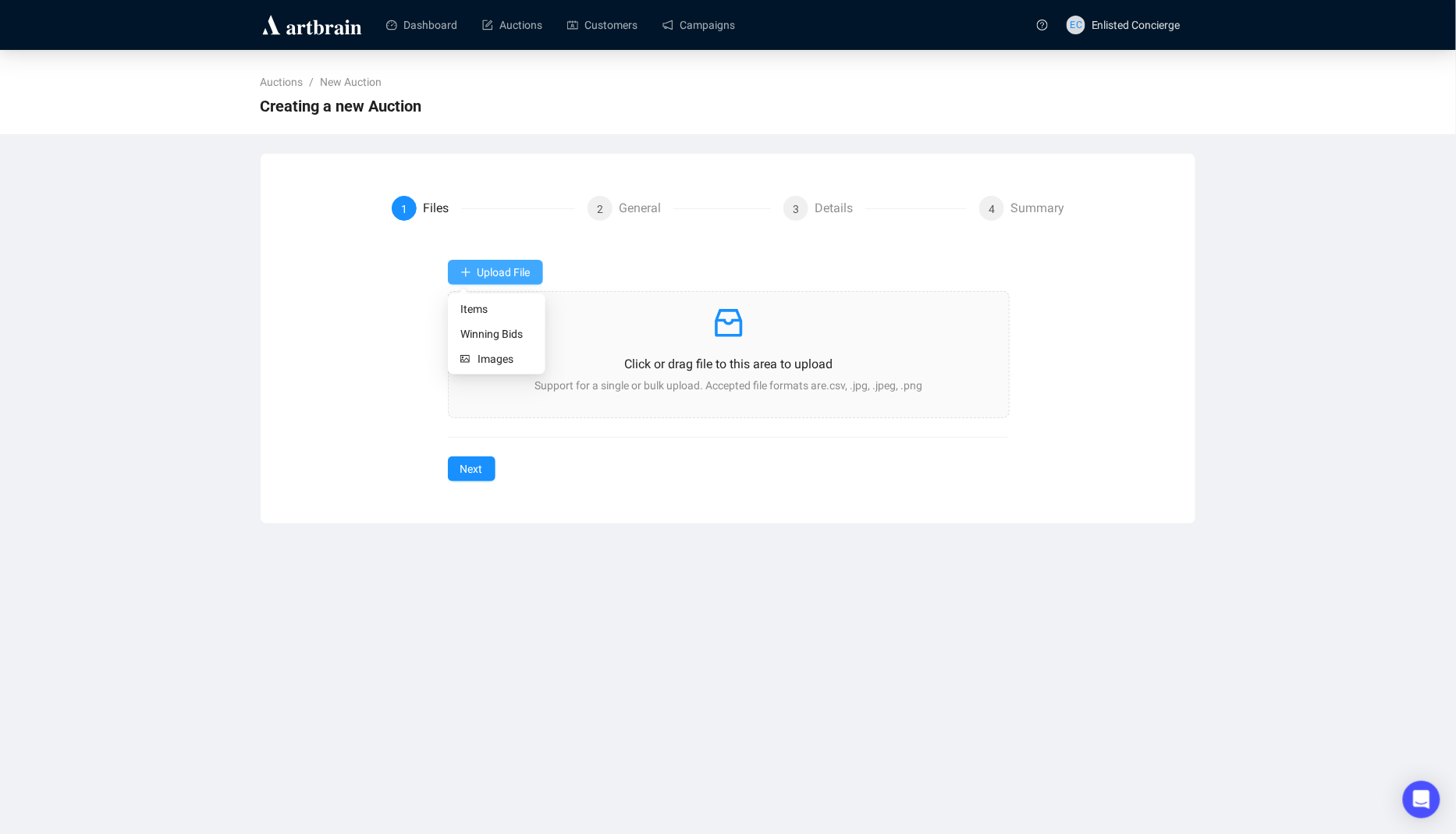
click at [525, 270] on span "Upload File" at bounding box center [504, 272] width 53 height 12
click at [685, 23] on link "Campaigns" at bounding box center [698, 25] width 73 height 40
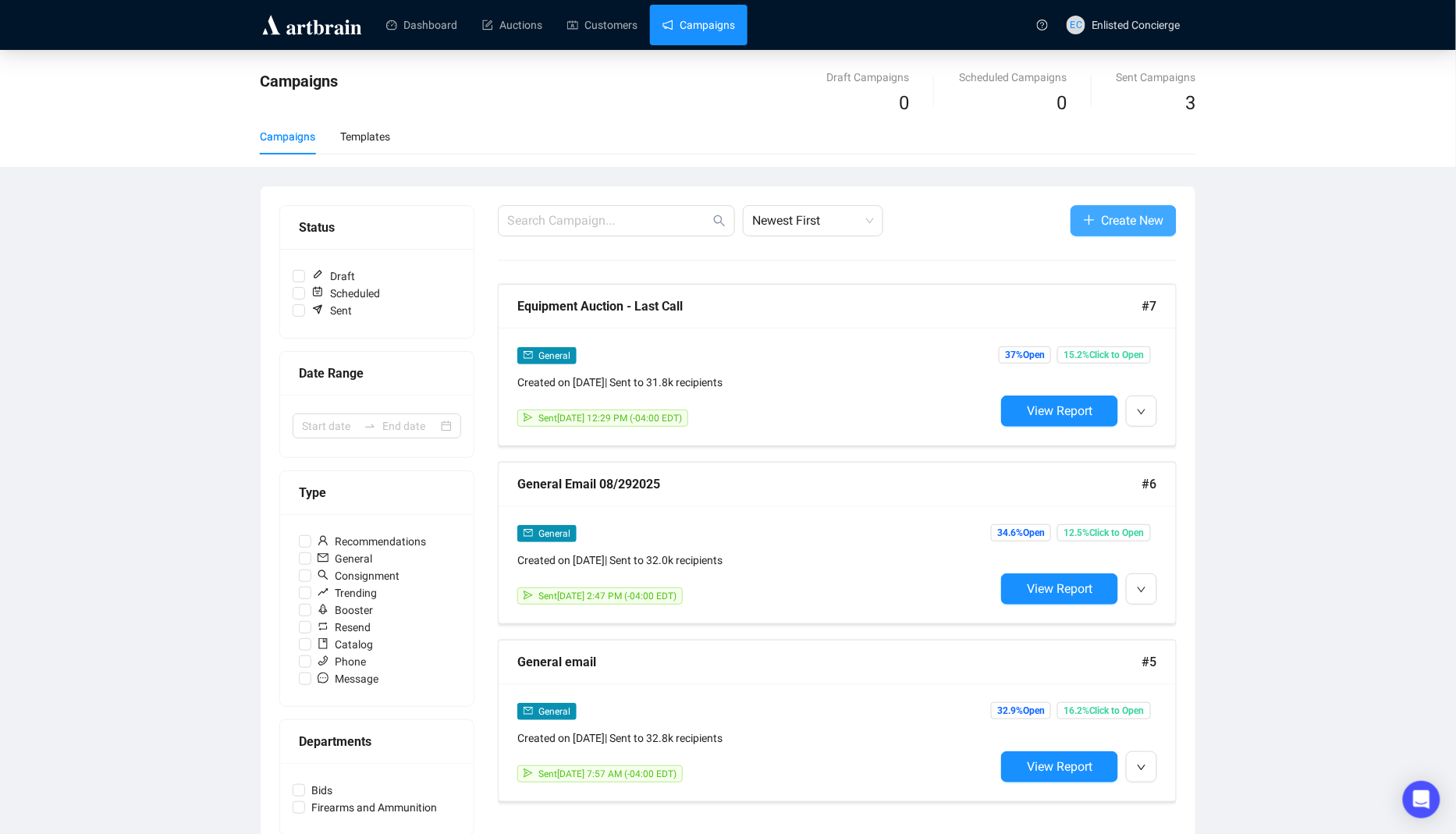
click at [1085, 229] on span "button" at bounding box center [1089, 220] width 12 height 19
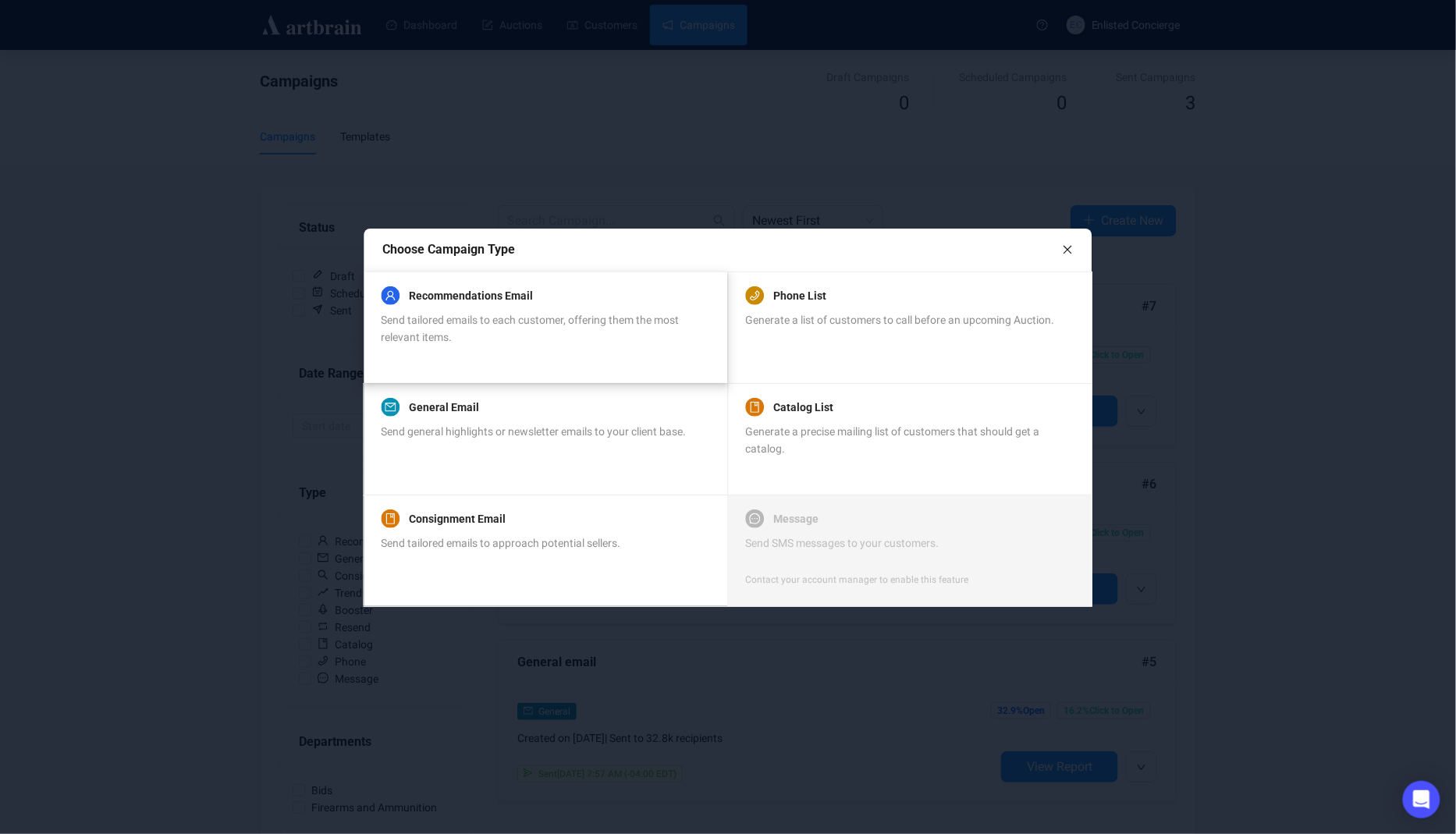
click at [472, 327] on div "Send tailored emails to each customer, offering them the most relevant items." at bounding box center [545, 328] width 328 height 34
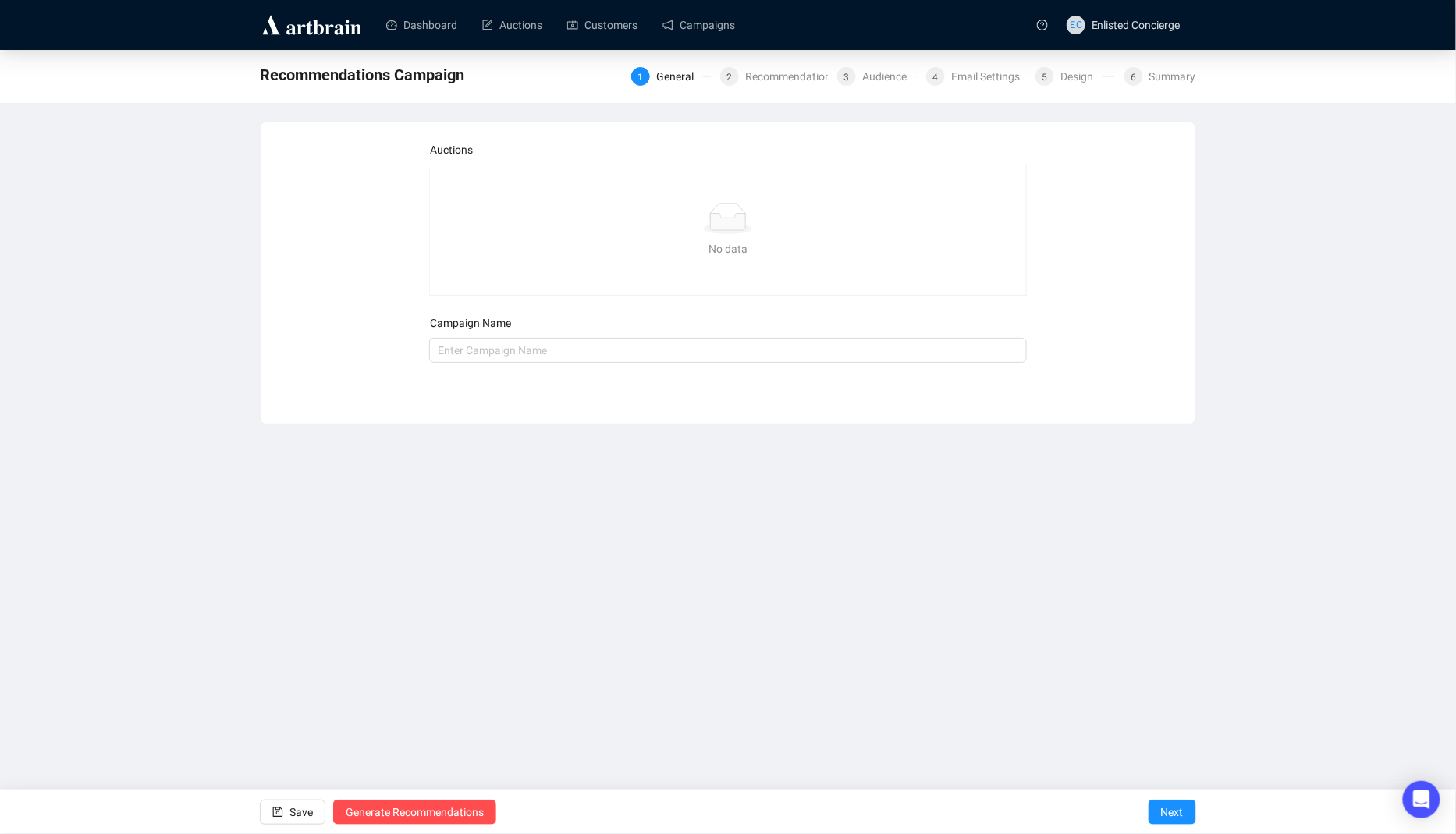
click at [753, 88] on div "Recommendations Campaign 1 General 2 Recommendations 3 Audience 4 Email Setting…" at bounding box center [728, 75] width 936 height 32
click at [789, 87] on div "1 General 2 Recommendations 3 Audience 4 Email Settings 5 Design 6 Summary" at bounding box center [913, 75] width 565 height 25
click at [803, 82] on div "Recommendations" at bounding box center [796, 75] width 101 height 18
click at [862, 81] on div "Audience" at bounding box center [889, 75] width 54 height 18
click at [951, 83] on div "Email Settings" at bounding box center [990, 75] width 78 height 18
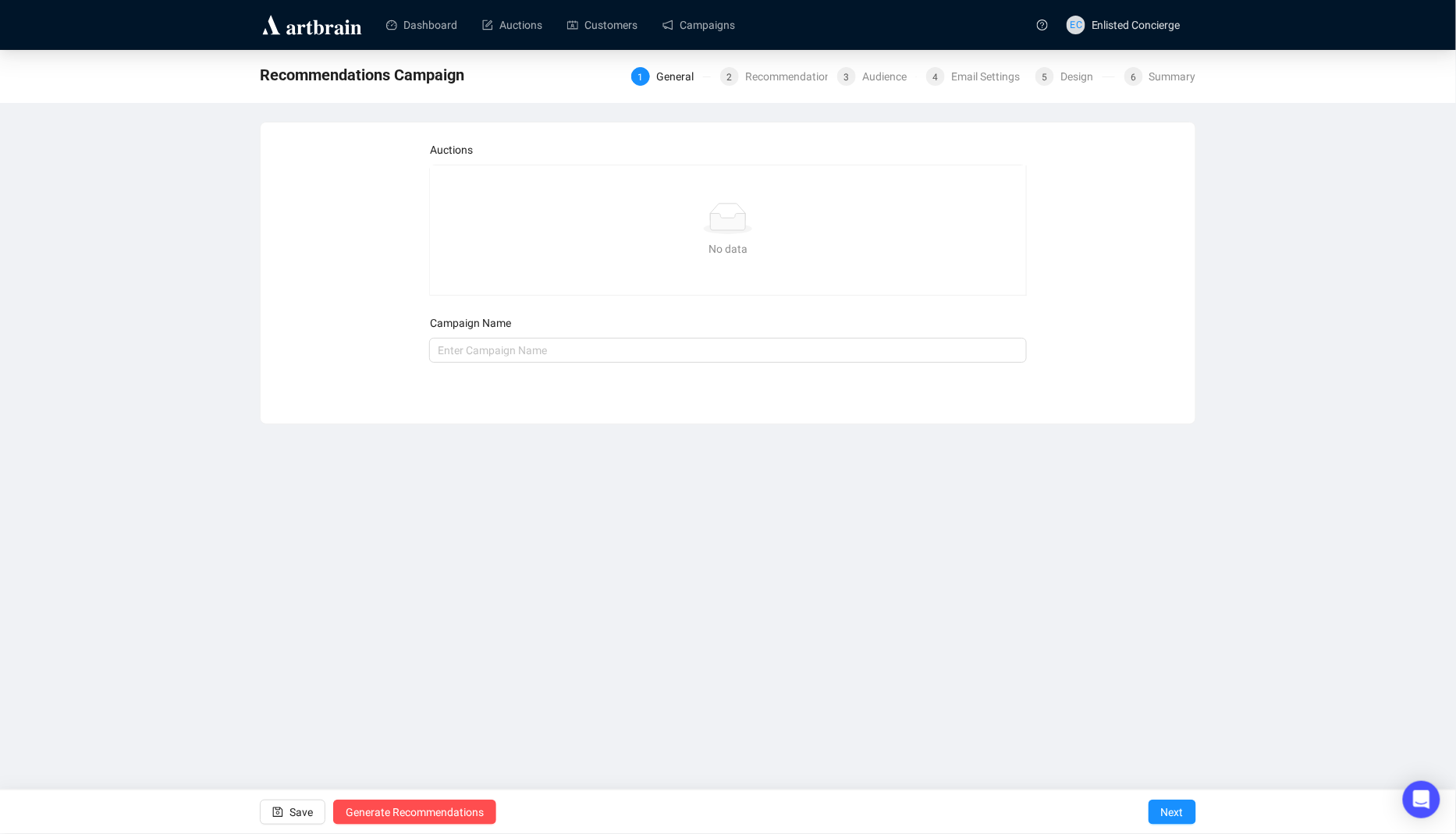
click at [1174, 109] on div "Recommendations Campaign 1 General 2 Recommendations 3 Audience 4 Email Setting…" at bounding box center [728, 237] width 1456 height 375
click at [1140, 18] on span "Enlisted Concierge" at bounding box center [1135, 25] width 89 height 12
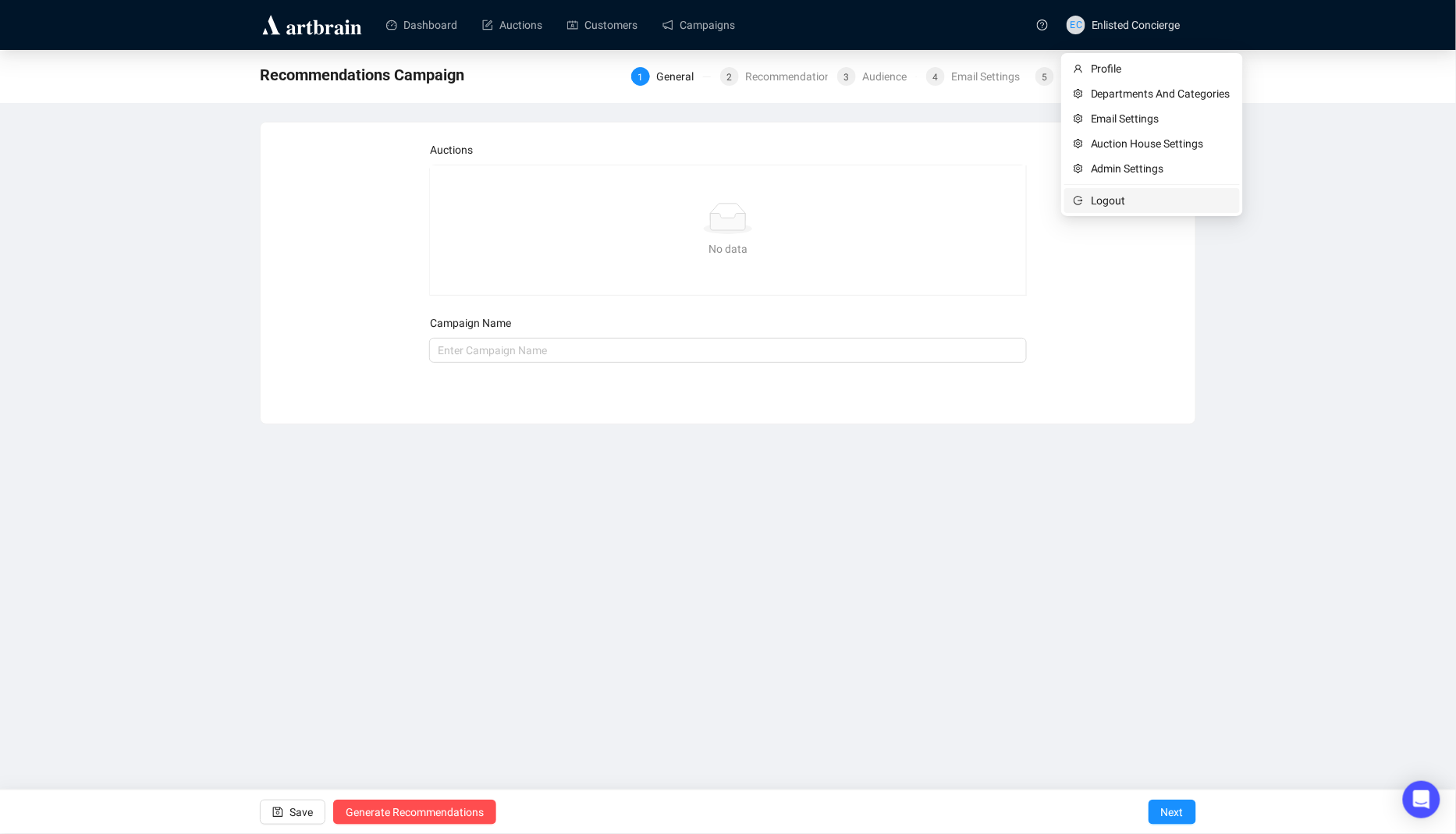
click at [1103, 196] on span "Logout" at bounding box center [1160, 201] width 140 height 18
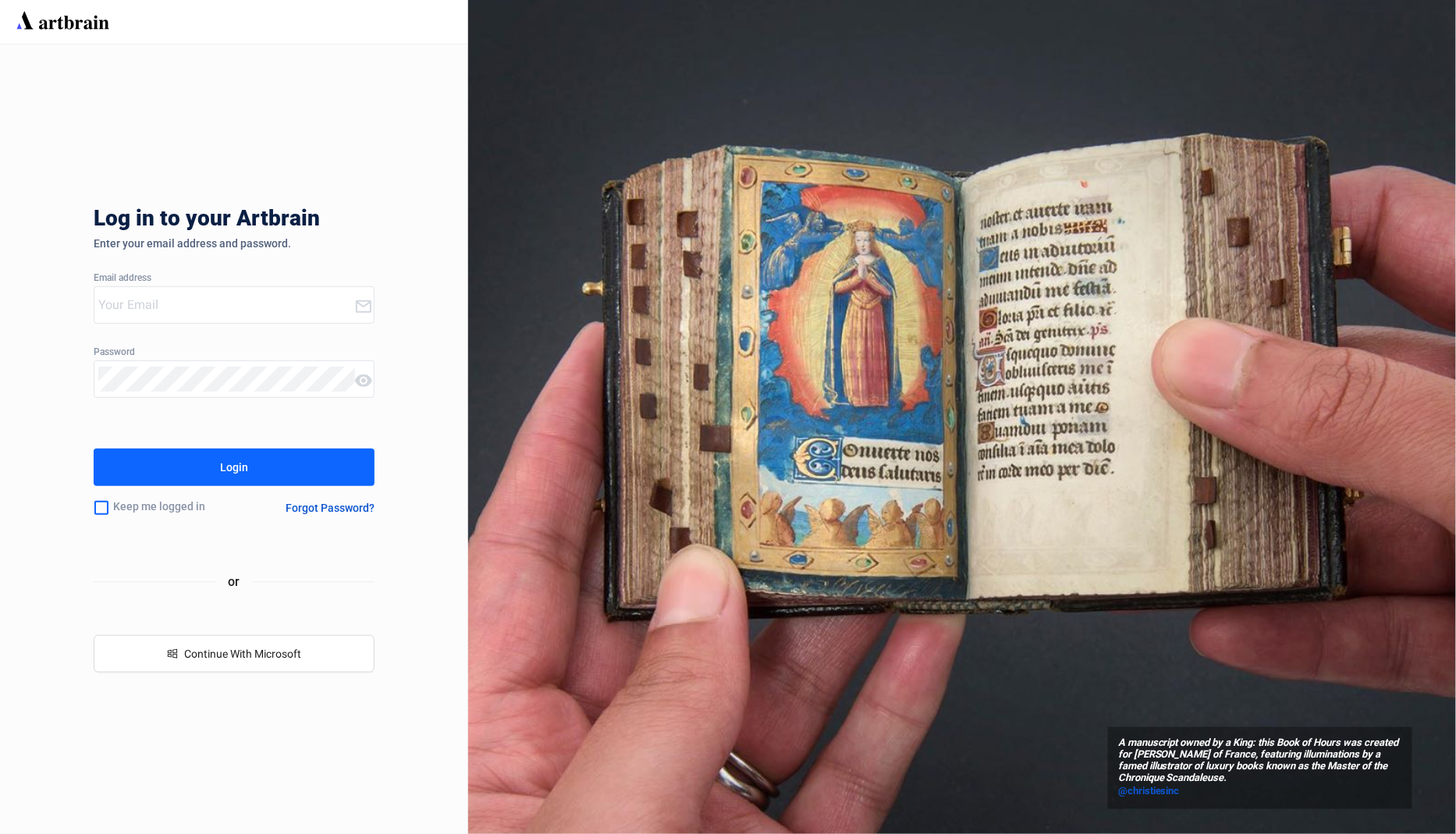
click at [256, 293] on input "email" at bounding box center [226, 305] width 256 height 25
type input "e"
type input "[EMAIL_ADDRESS][DOMAIN_NAME]"
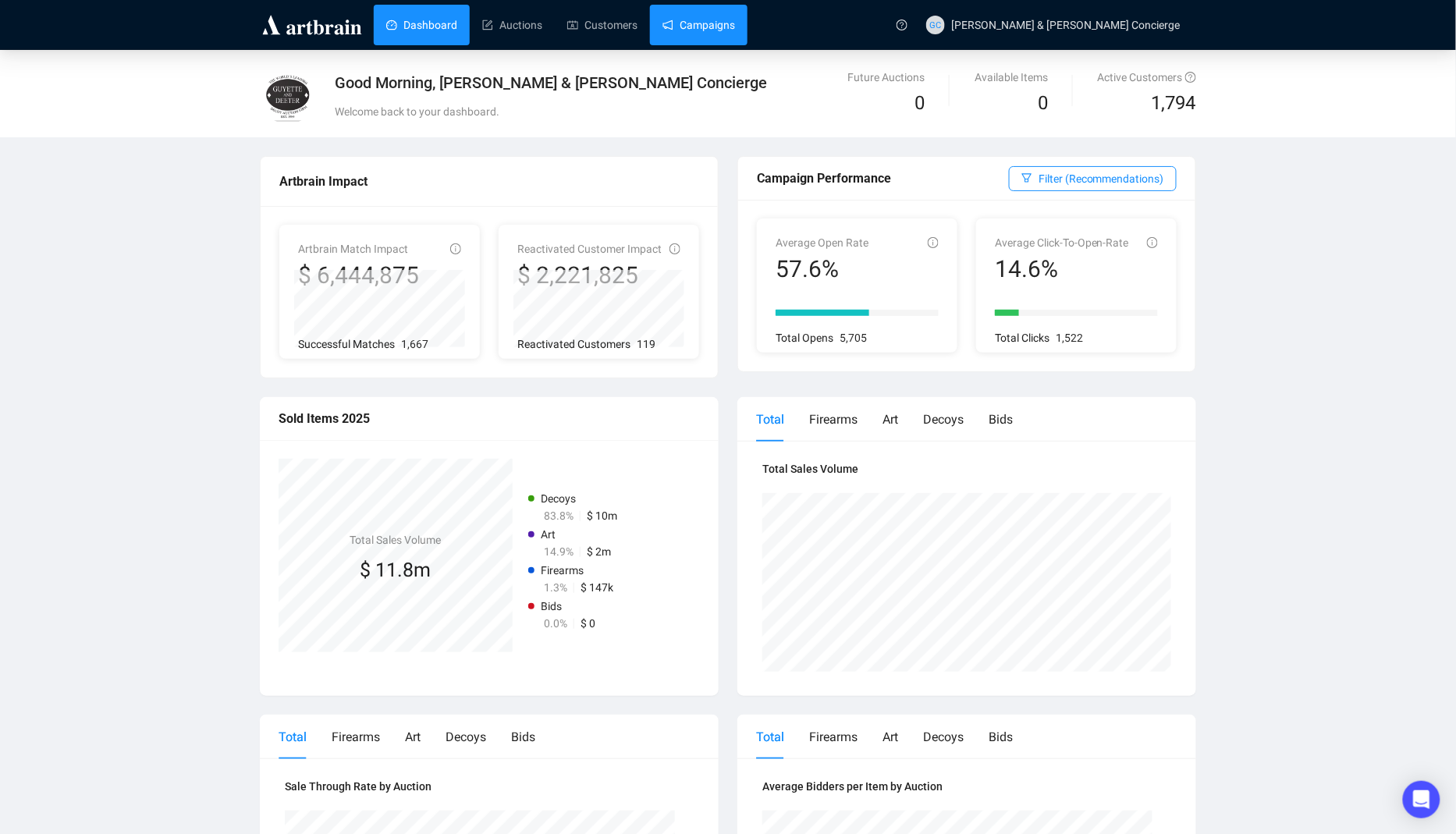
click at [690, 43] on link "Campaigns" at bounding box center [698, 25] width 73 height 40
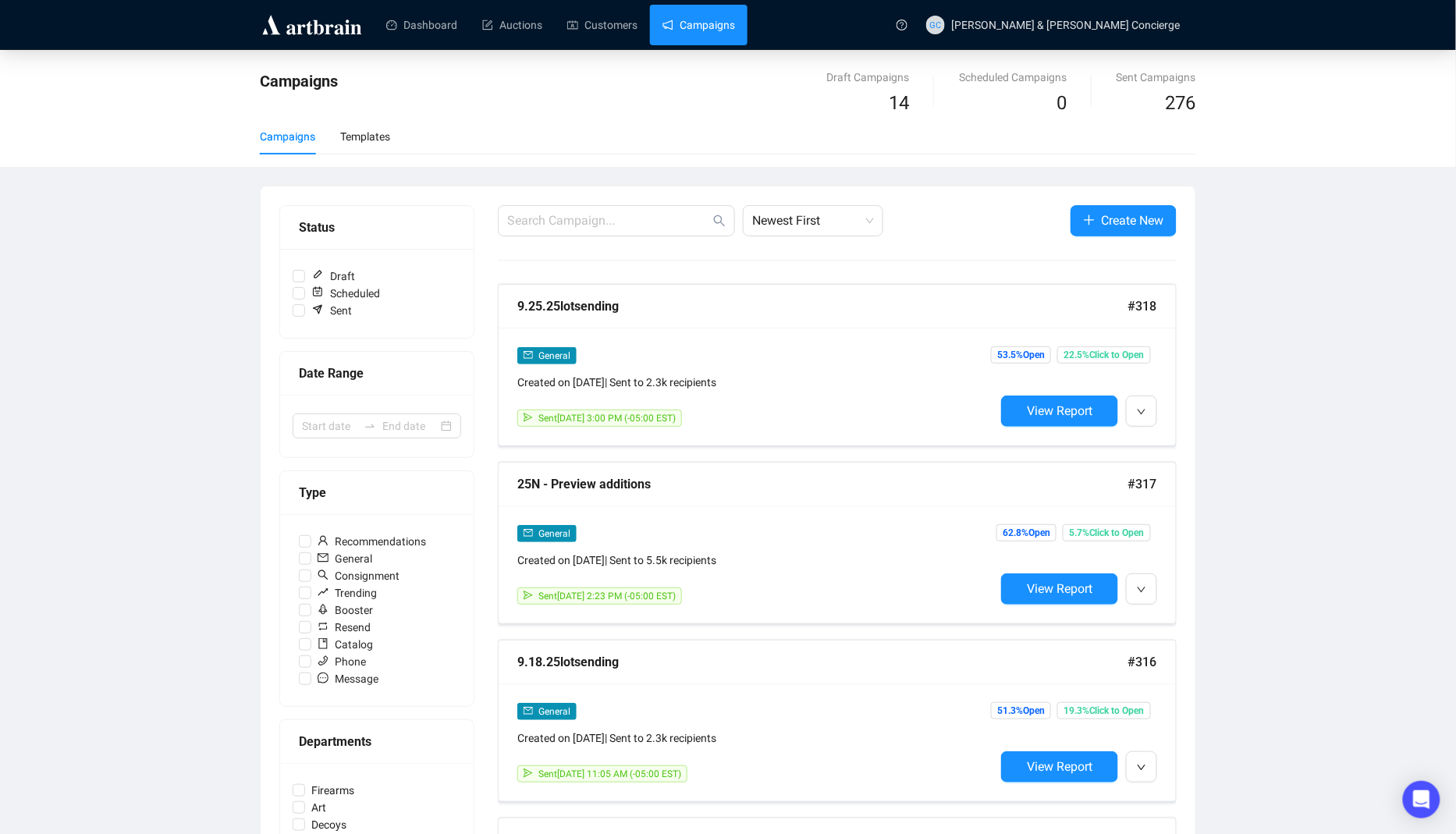
click at [606, 53] on div "Campaigns Draft Campaigns 14 Scheduled Campaigns 0 Sent Campaigns 276 Campaigns…" at bounding box center [728, 108] width 1456 height 117
click at [1125, 223] on span "Create New" at bounding box center [1133, 220] width 62 height 19
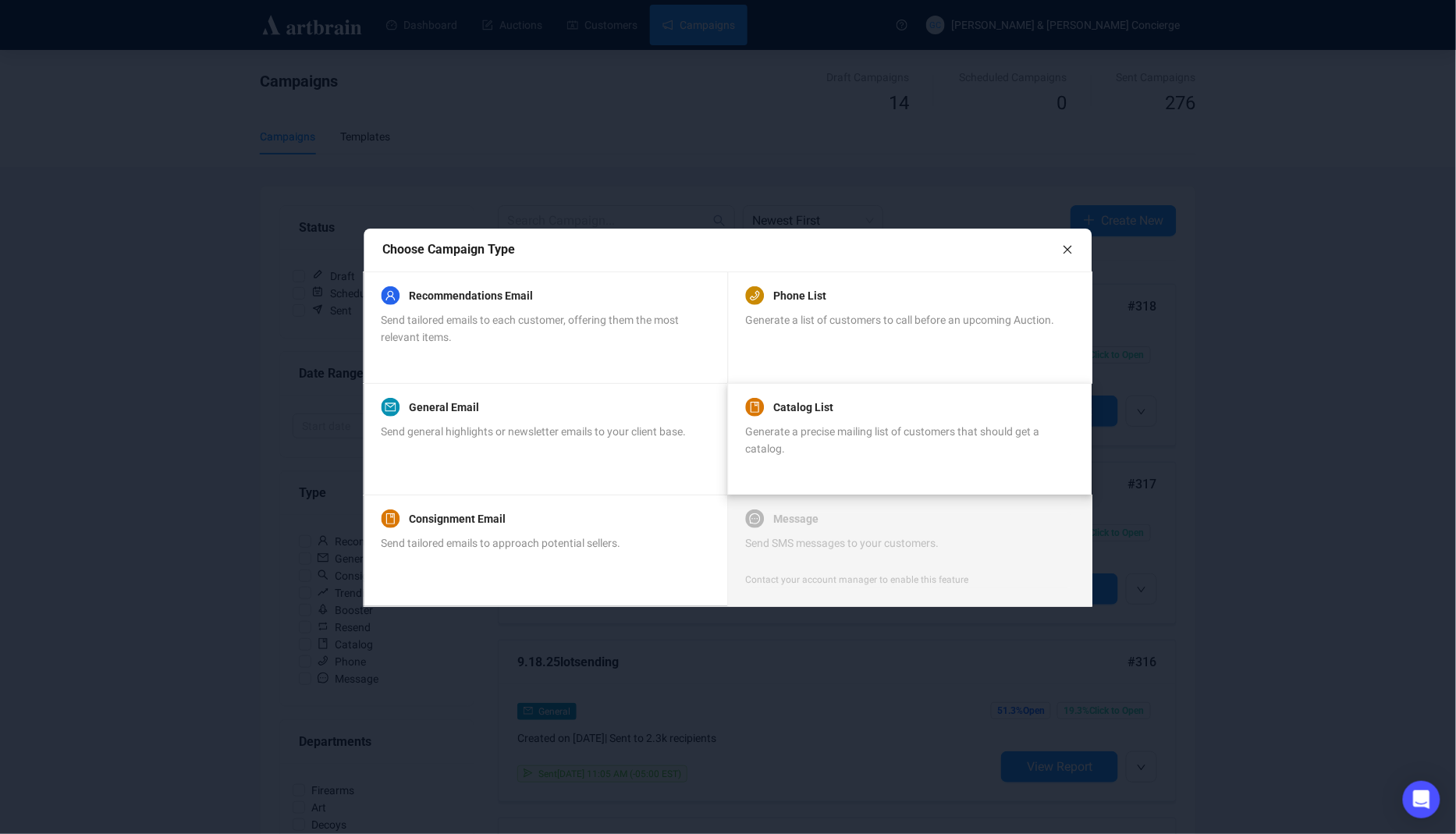
click at [832, 428] on span "Generate a precise mailing list of customers that should get a catalog." at bounding box center [893, 440] width 294 height 30
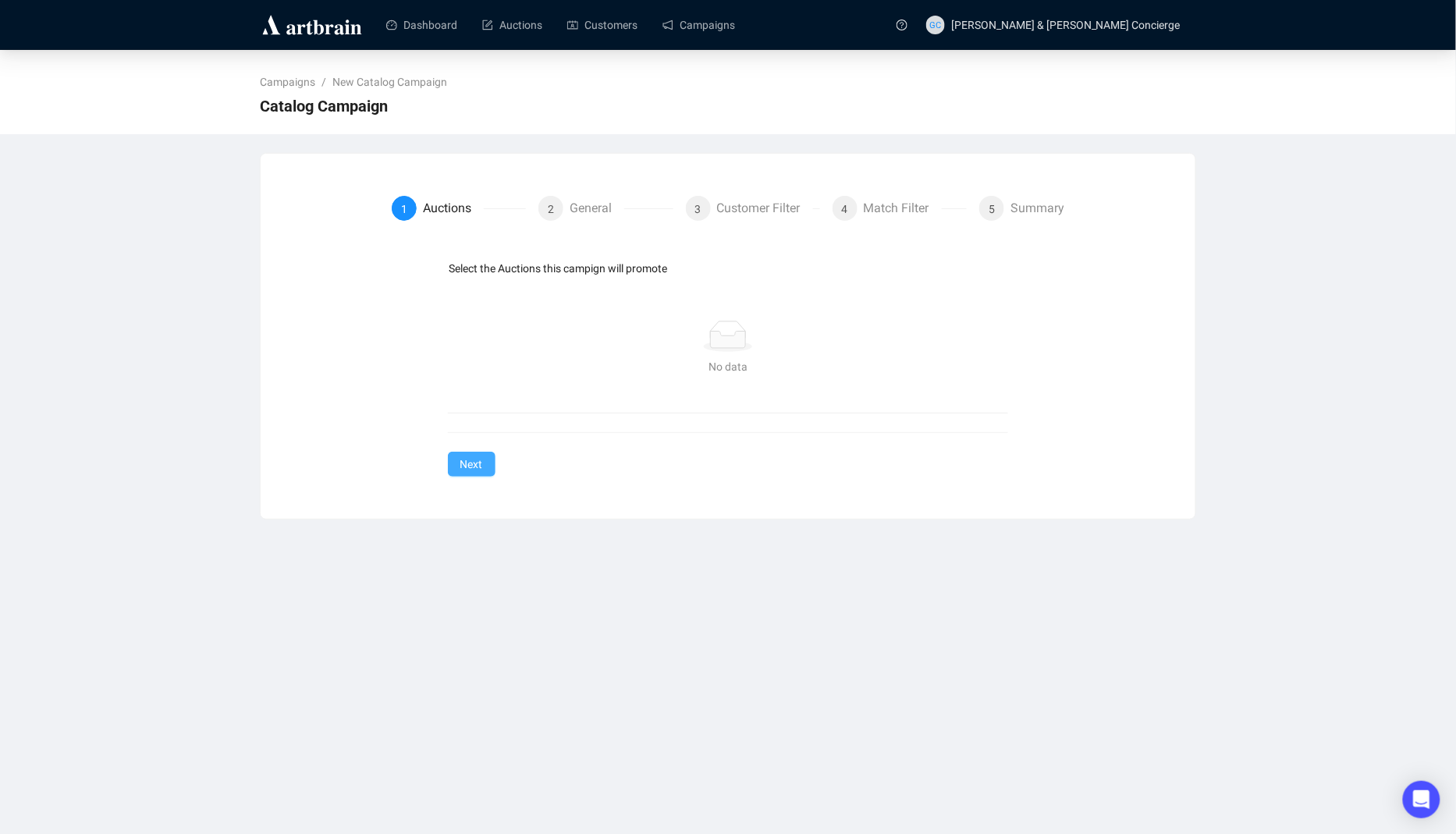
click at [464, 475] on button "Next" at bounding box center [472, 464] width 47 height 25
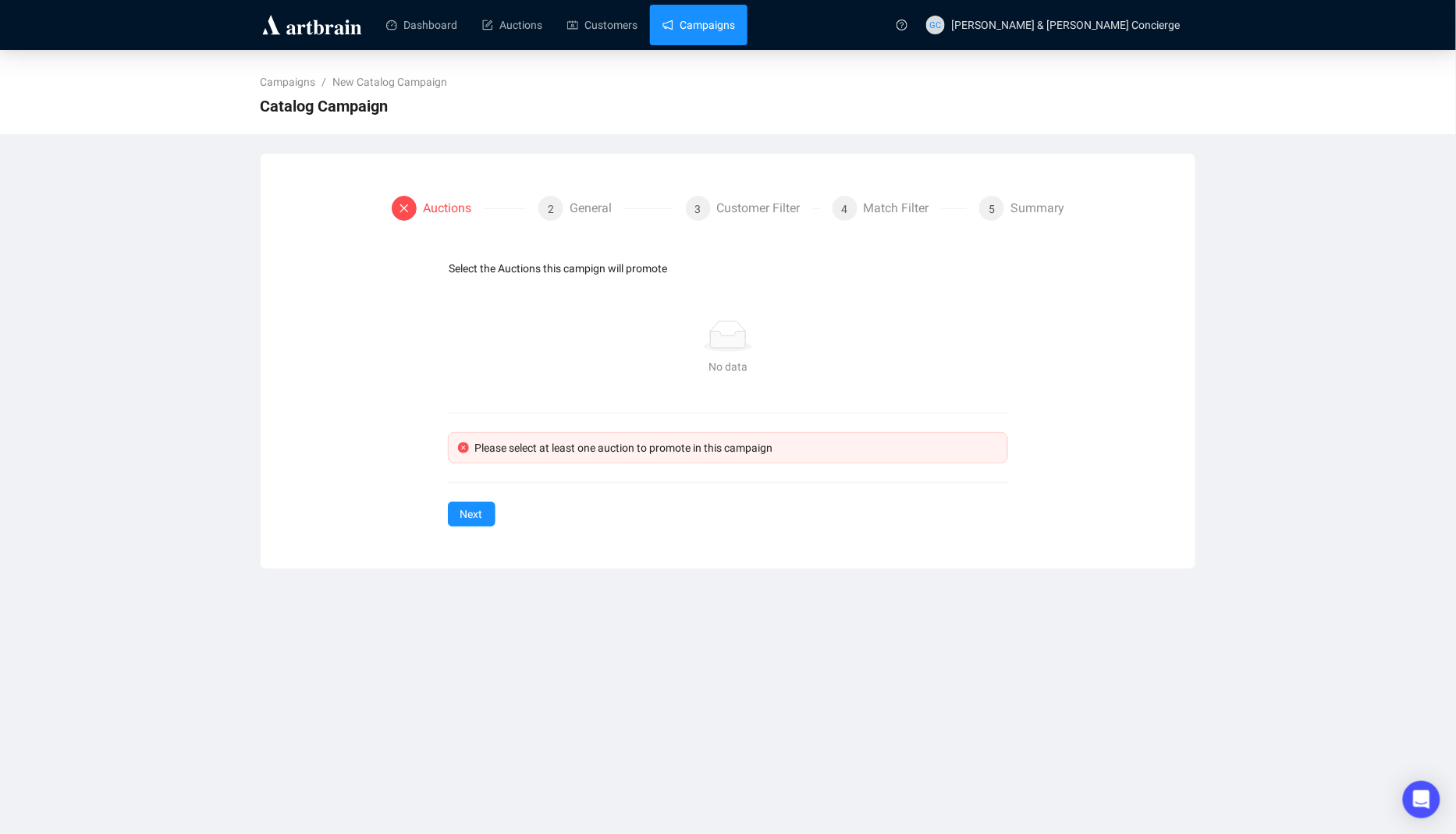
click at [732, 25] on link "Campaigns" at bounding box center [698, 25] width 73 height 40
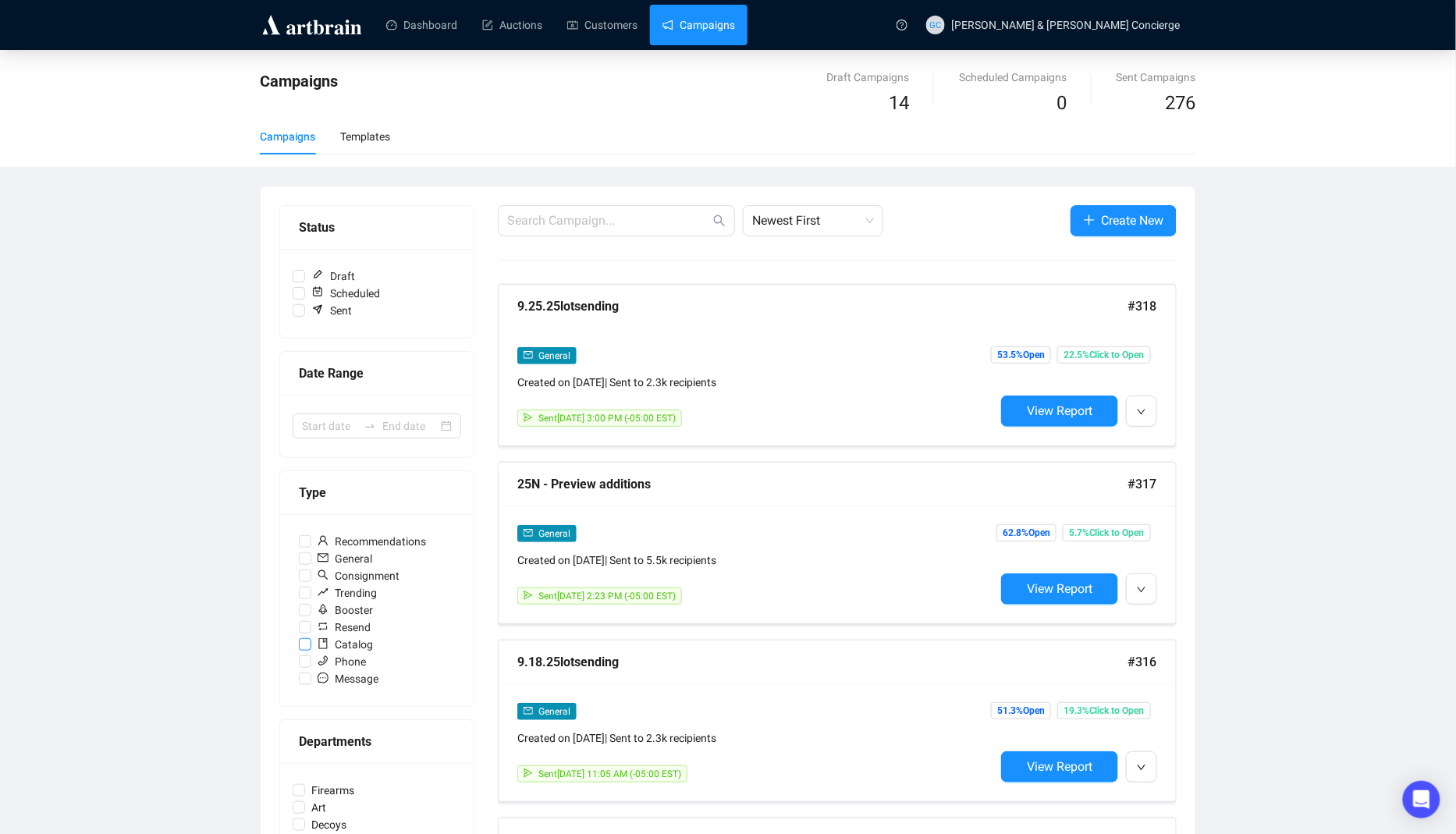
click at [309, 644] on input "Catalog" at bounding box center [305, 644] width 12 height 12
checkbox input "true"
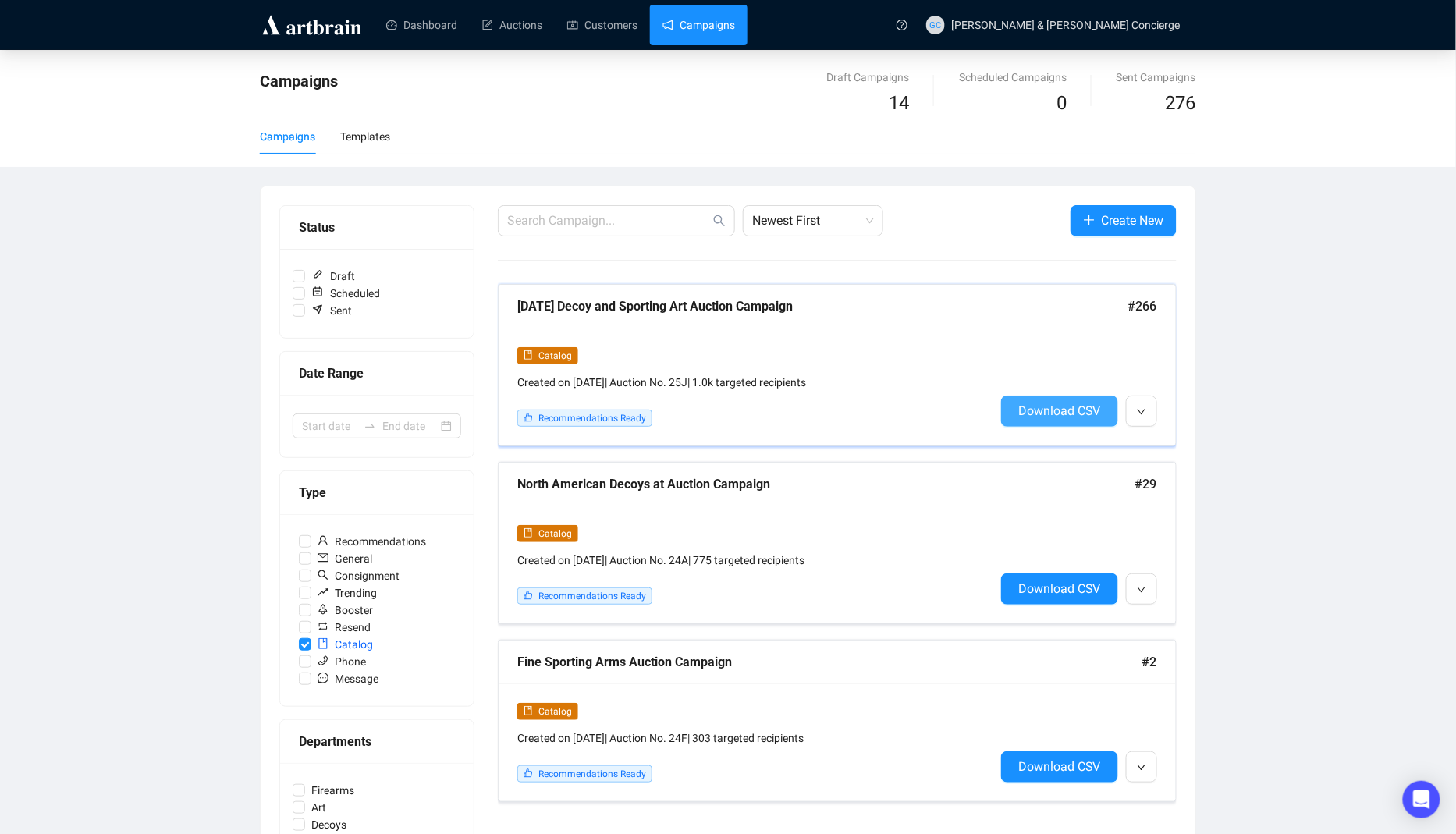
click at [1075, 404] on span "Download CSV" at bounding box center [1060, 410] width 83 height 15
click at [757, 309] on div "[DATE] Decoy and Sporting Art Auction Campaign" at bounding box center [823, 306] width 611 height 19
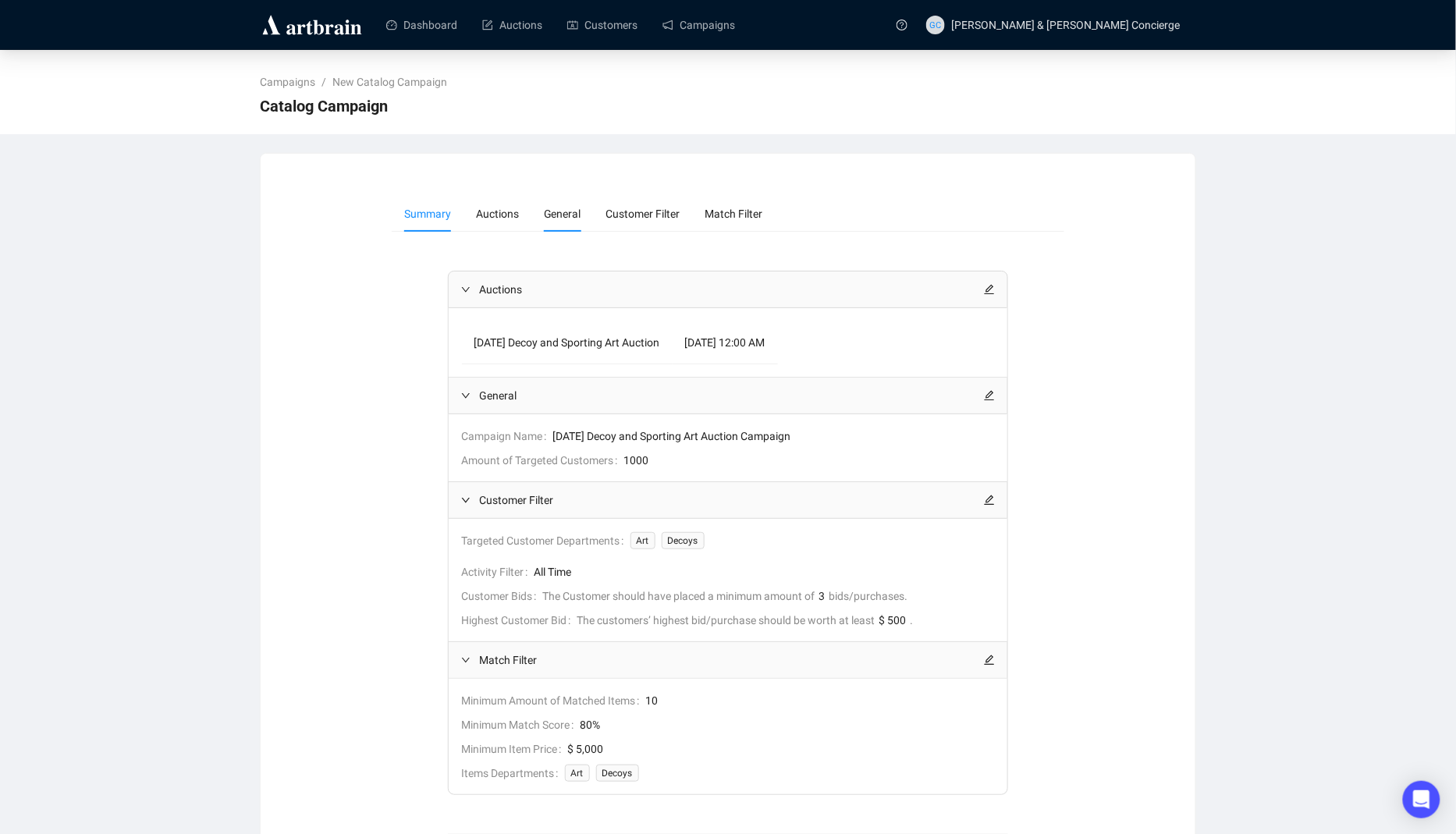
click at [542, 213] on li "General" at bounding box center [562, 213] width 62 height 36
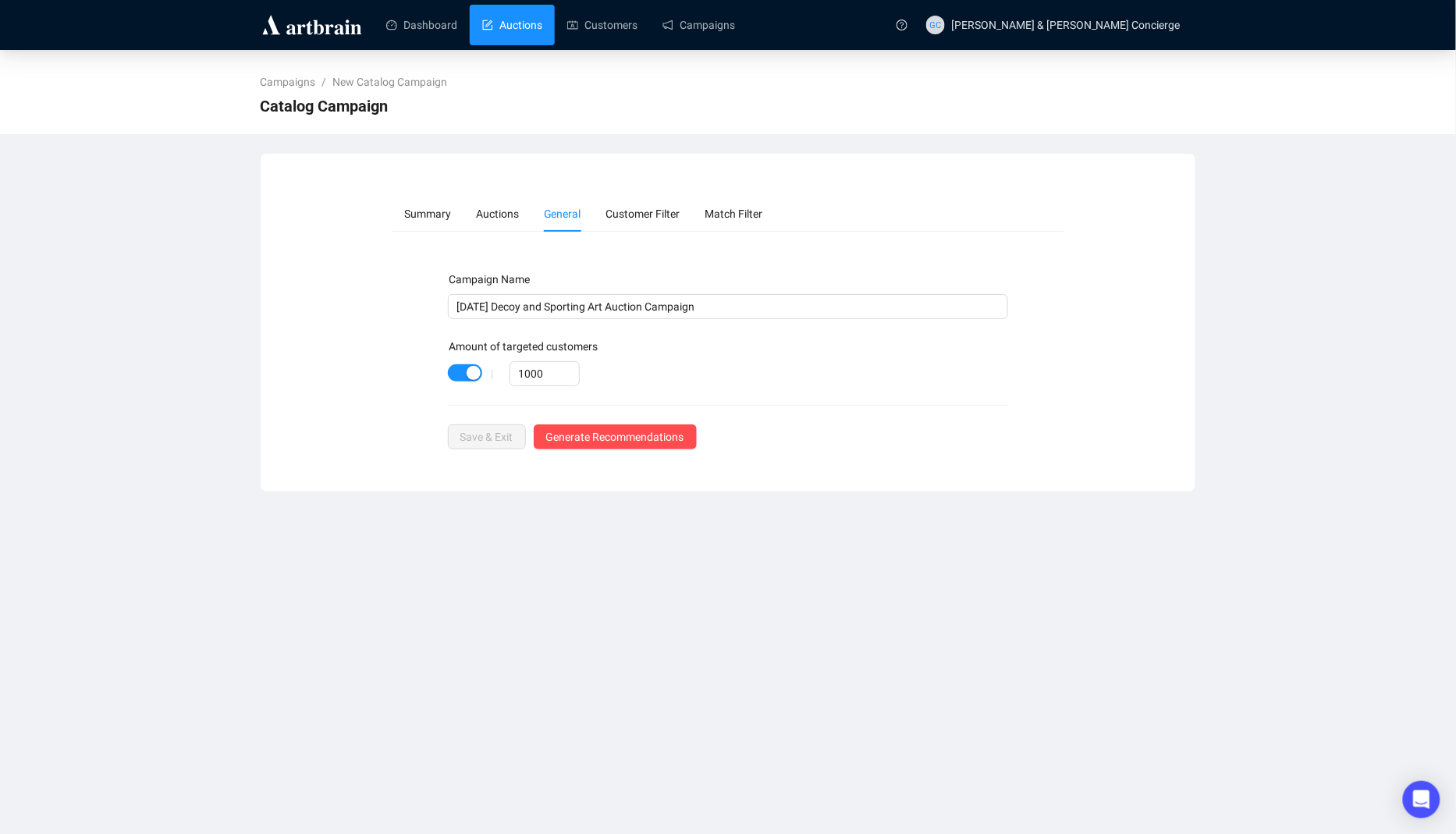
click at [529, 32] on link "Auctions" at bounding box center [512, 25] width 60 height 40
